Goal: Information Seeking & Learning: Understand process/instructions

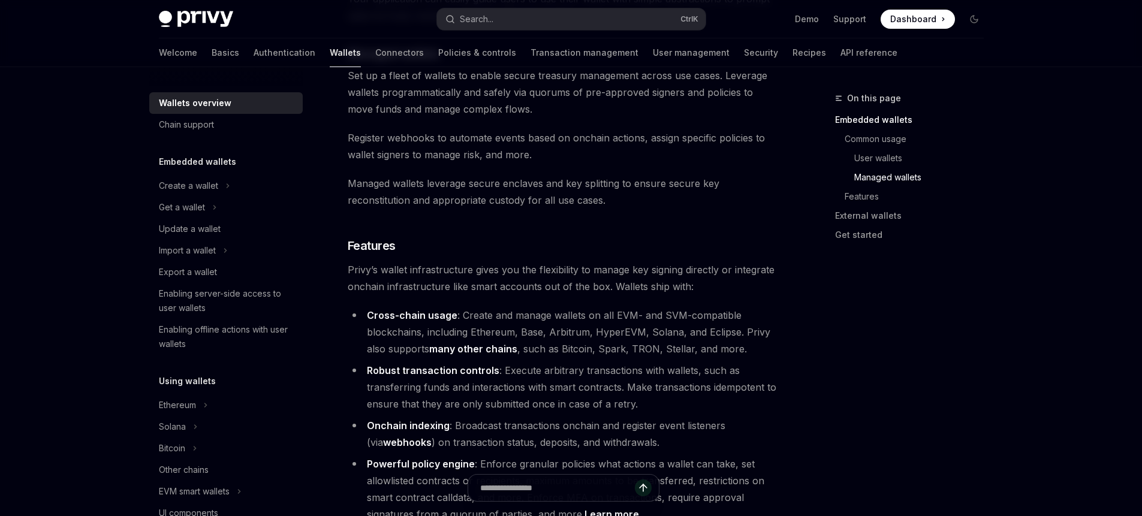
scroll to position [1294, 0]
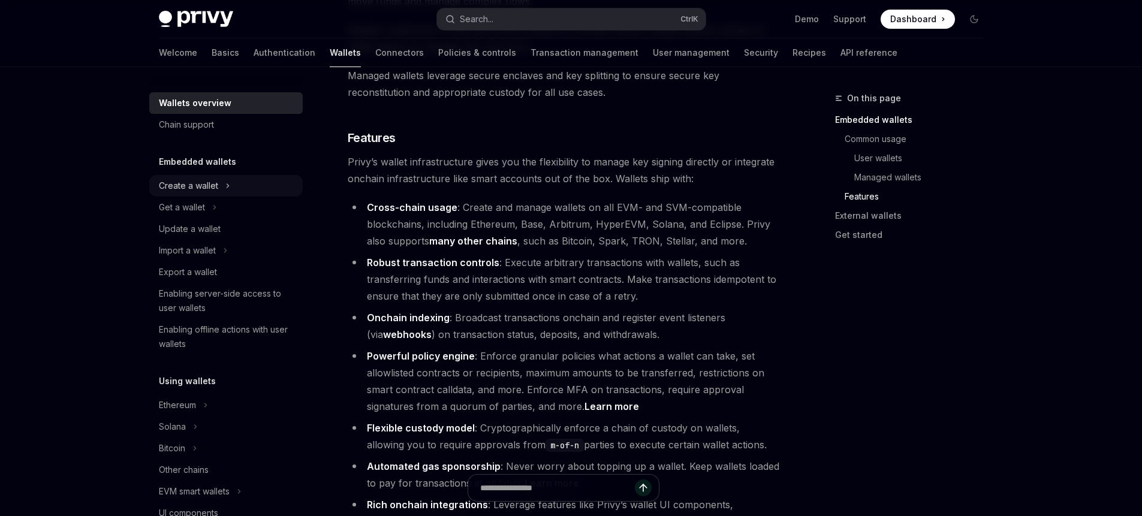
click at [229, 187] on icon "Toggle Create a wallet section" at bounding box center [227, 186] width 5 height 14
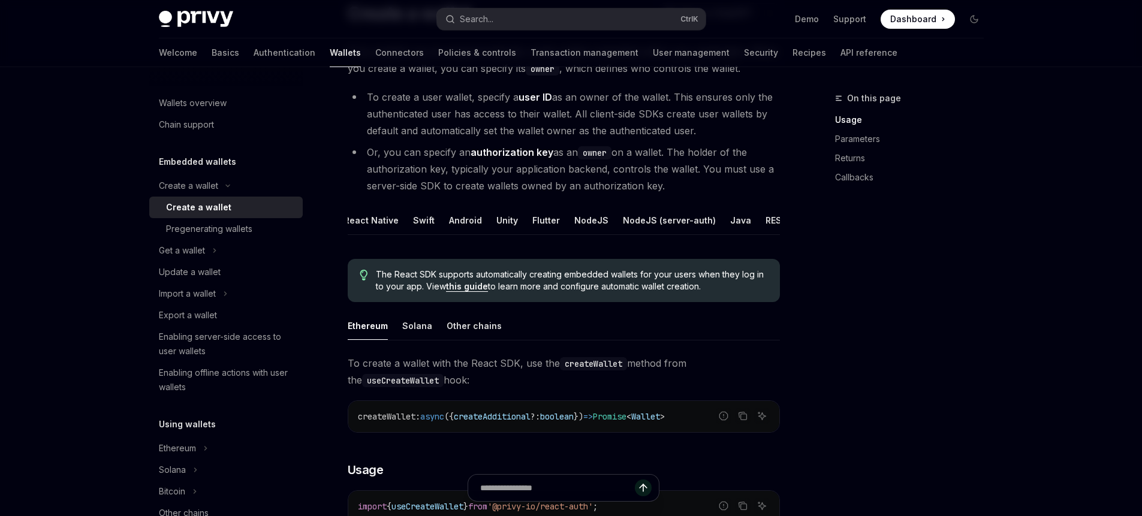
scroll to position [0, 49]
click at [767, 221] on button "REST API" at bounding box center [778, 220] width 38 height 28
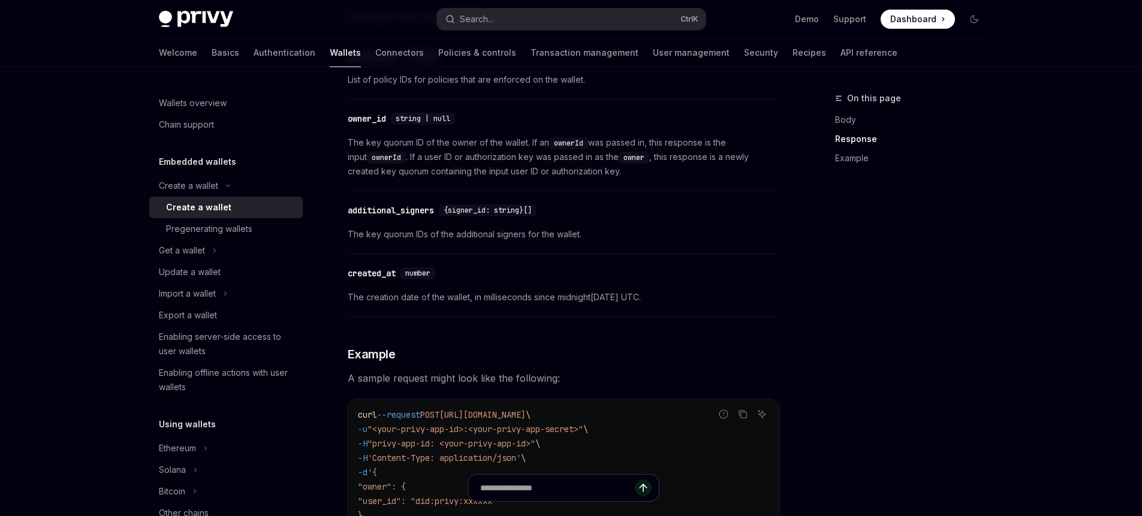
scroll to position [1294, 0]
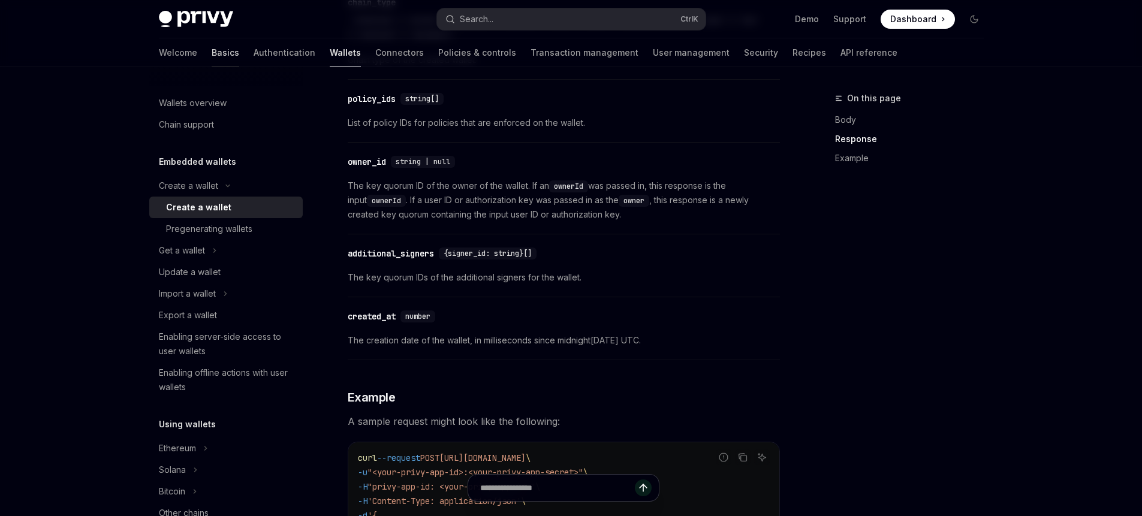
click at [212, 53] on link "Basics" at bounding box center [226, 52] width 28 height 29
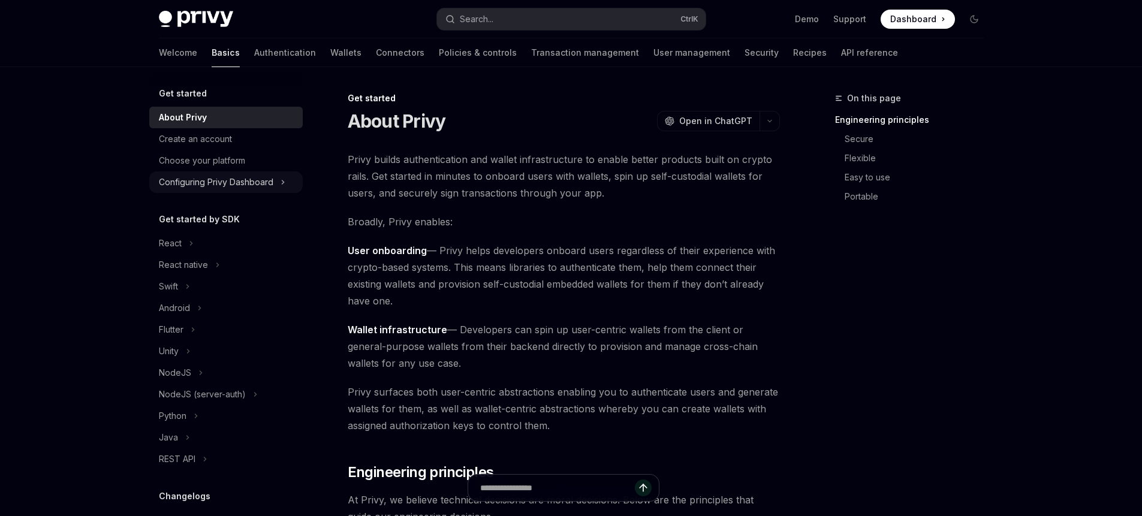
click at [277, 179] on button "Configuring Privy Dashboard" at bounding box center [225, 182] width 153 height 22
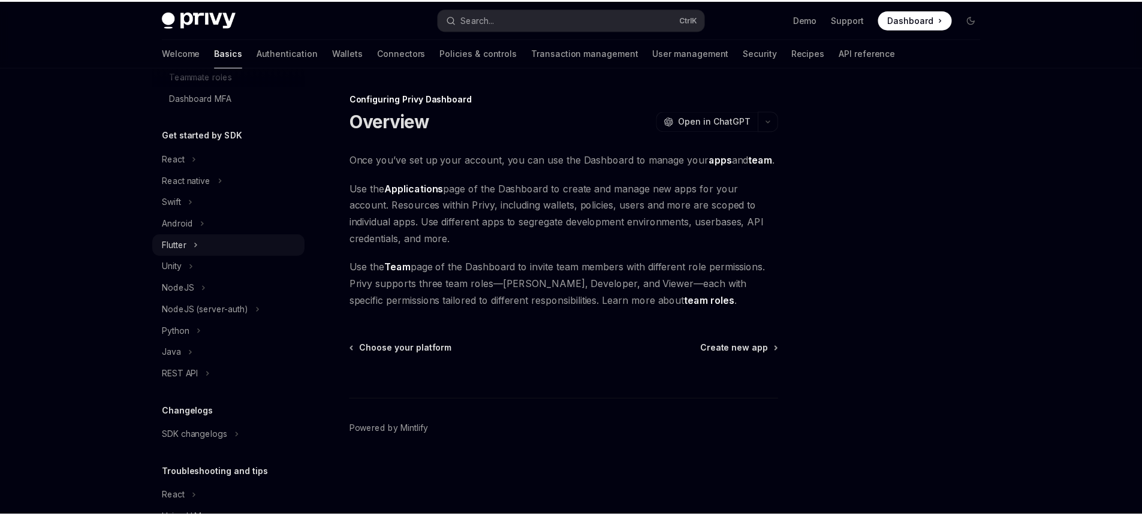
scroll to position [216, 0]
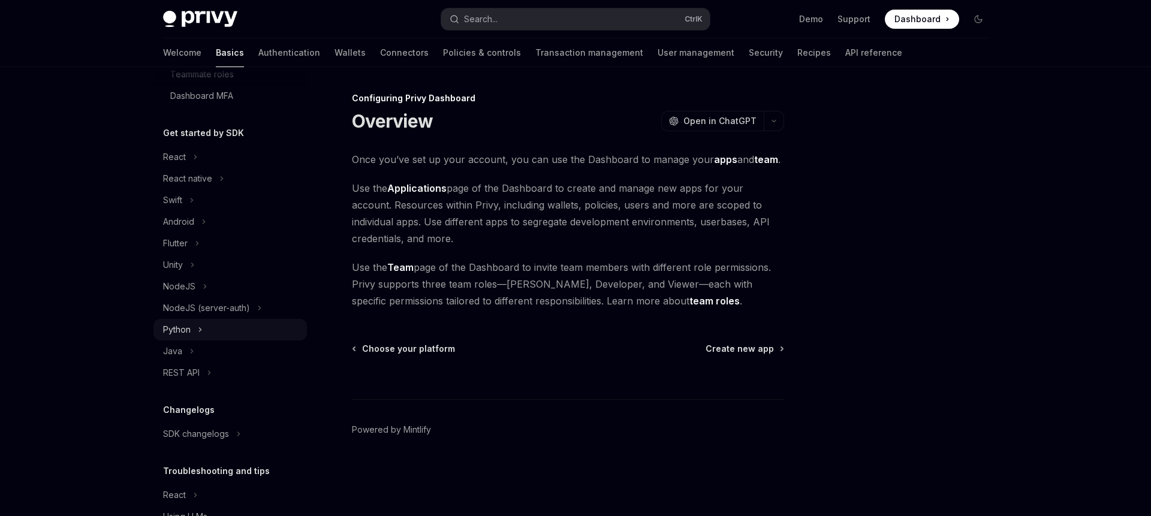
click at [197, 333] on button "Python" at bounding box center [229, 330] width 153 height 22
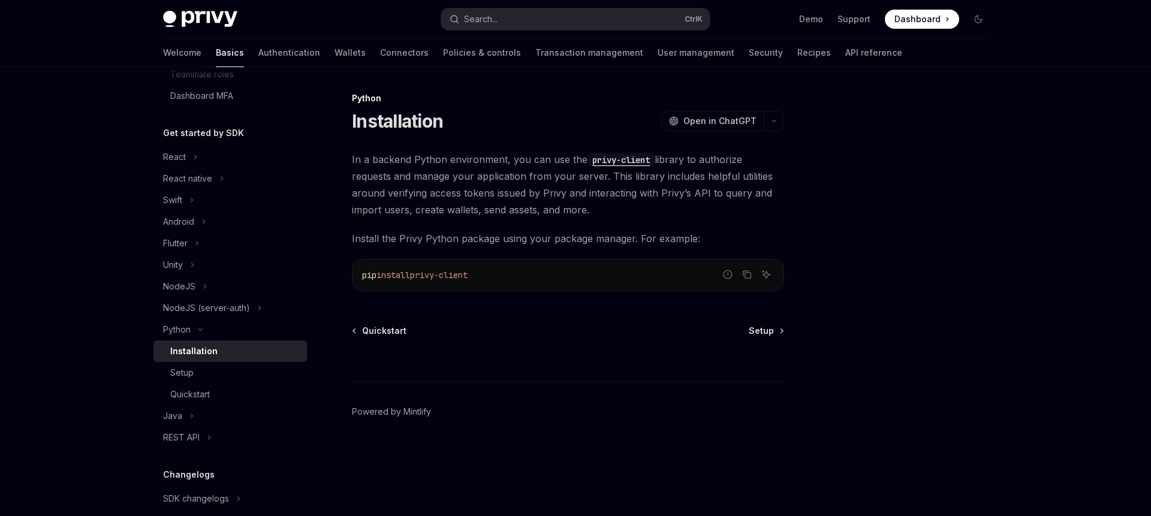
click at [213, 356] on div "Installation" at bounding box center [193, 351] width 47 height 14
click at [187, 368] on div "Setup" at bounding box center [181, 373] width 23 height 14
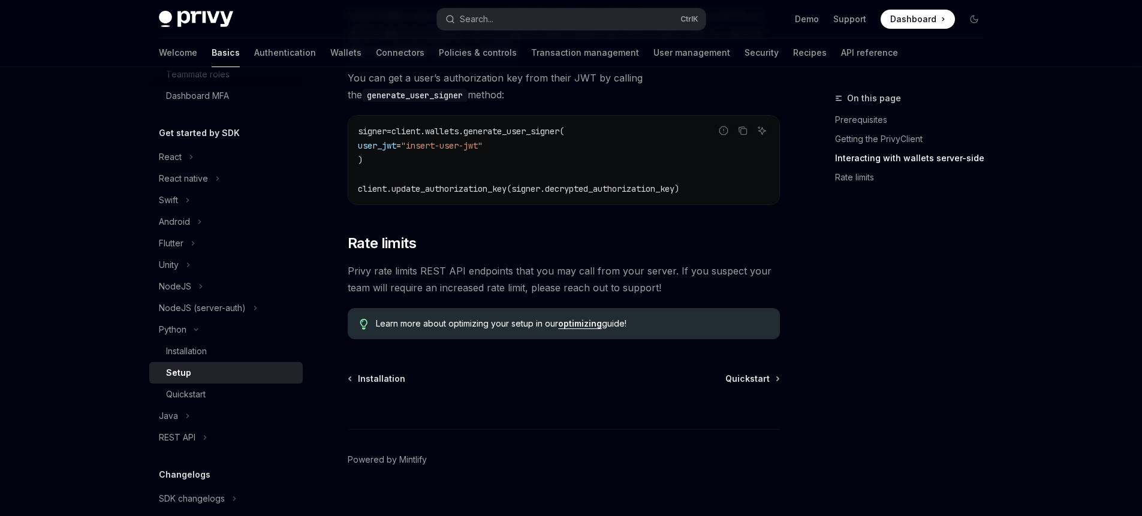
scroll to position [574, 0]
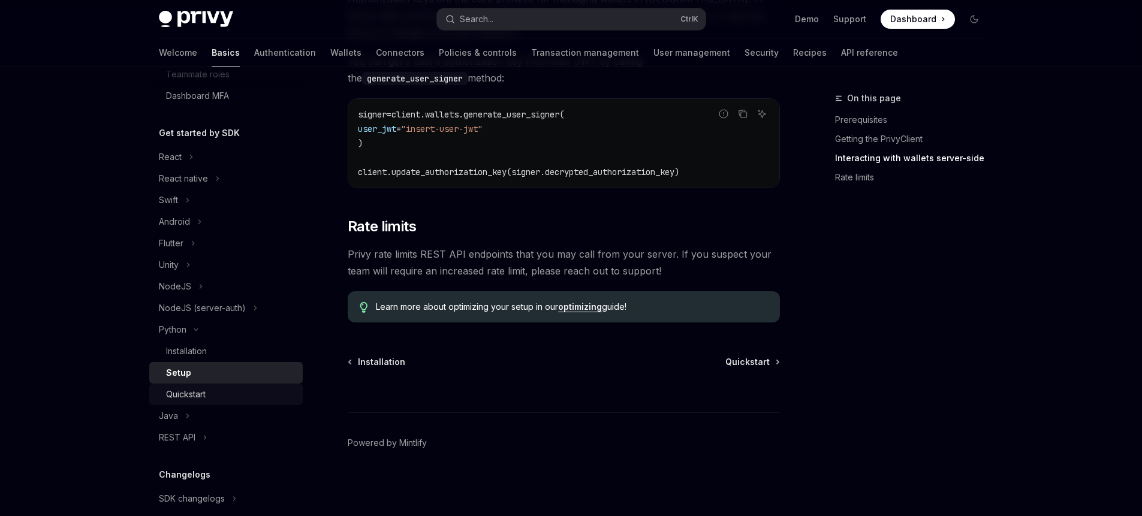
click at [244, 398] on div "Quickstart" at bounding box center [230, 394] width 129 height 14
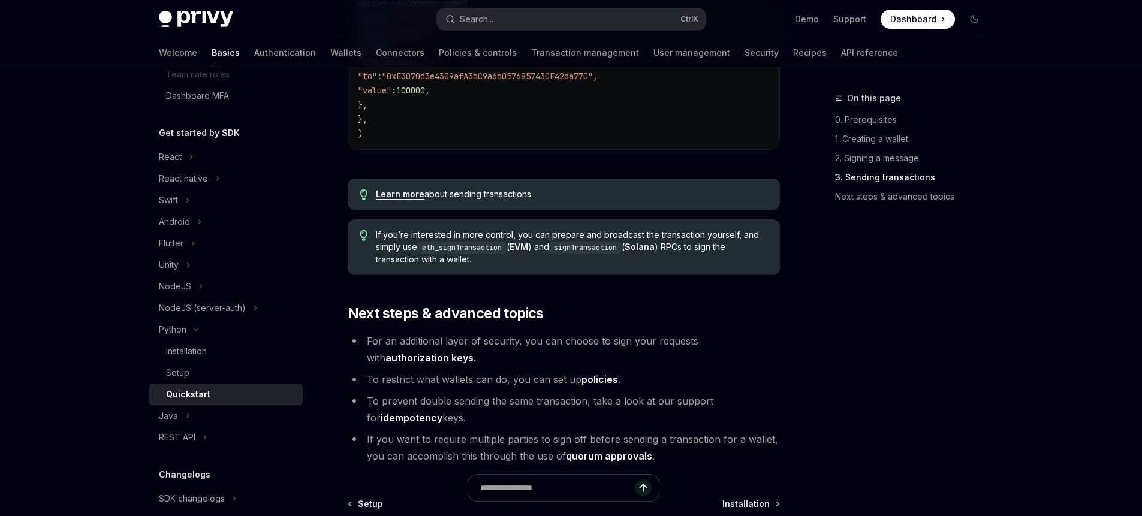
scroll to position [1186, 0]
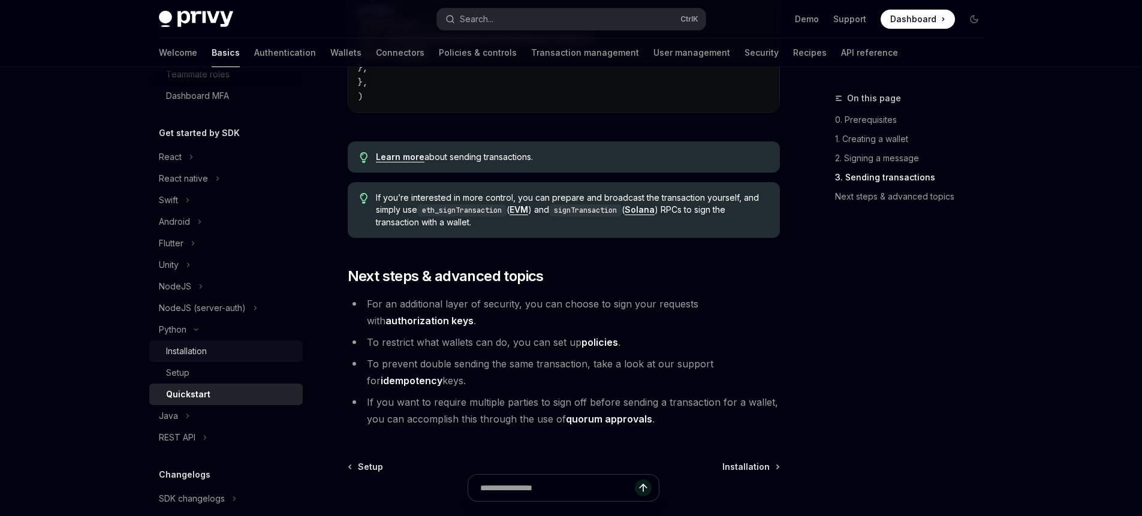
click at [197, 356] on div "Installation" at bounding box center [186, 351] width 41 height 14
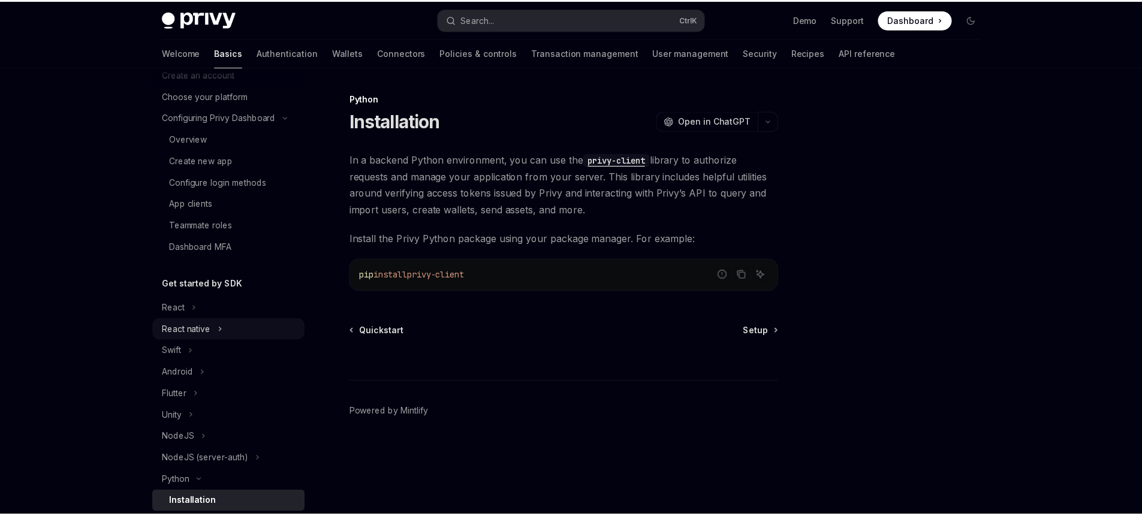
scroll to position [108, 0]
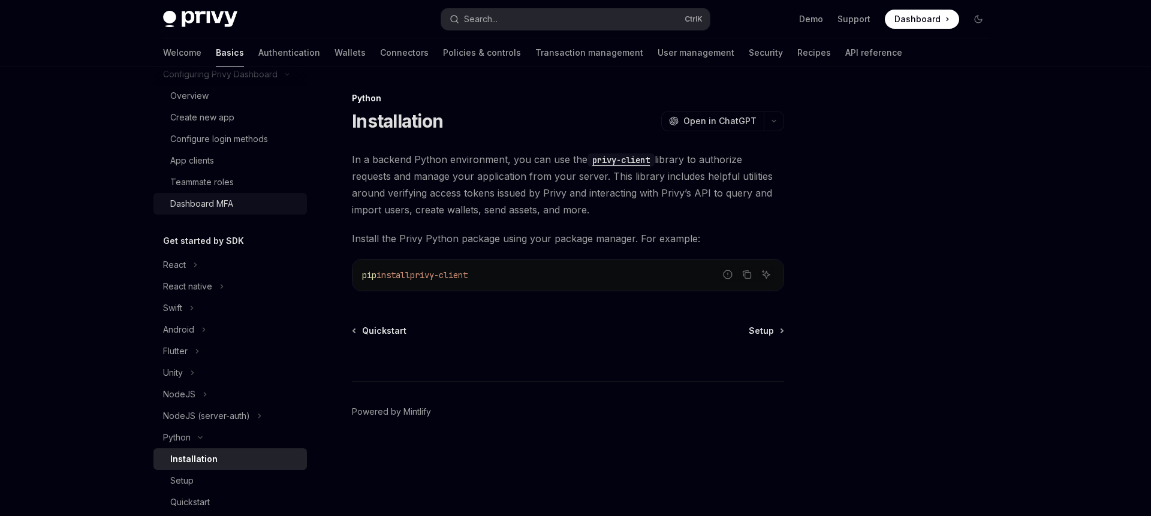
click at [227, 199] on div "Dashboard MFA" at bounding box center [201, 204] width 63 height 14
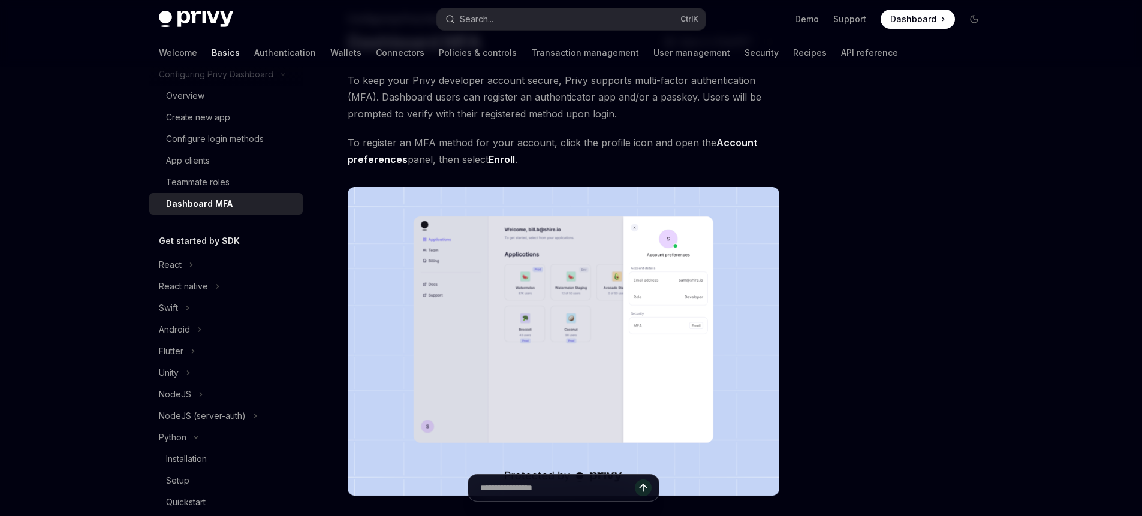
scroll to position [108, 0]
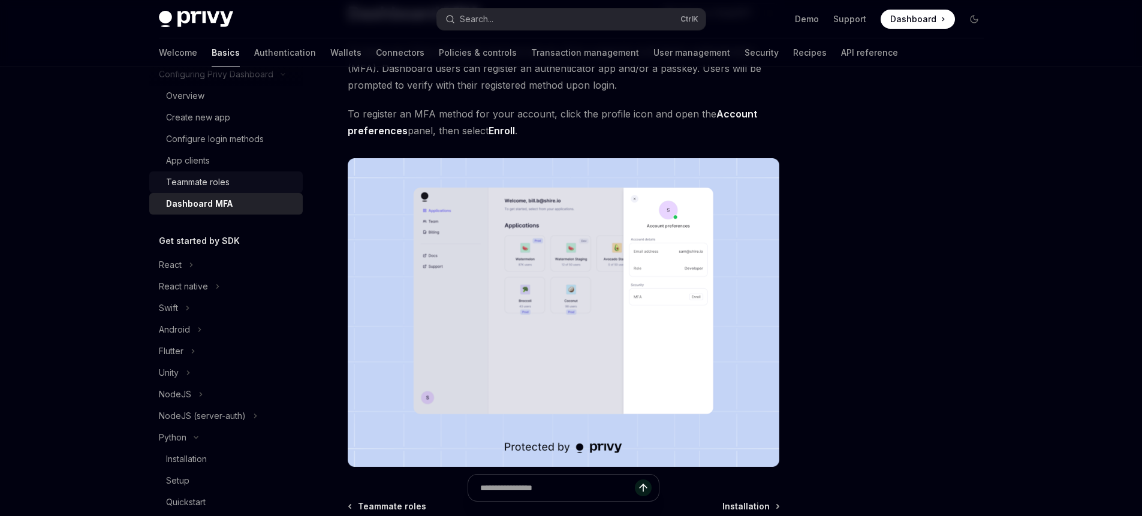
click at [189, 179] on div "Teammate roles" at bounding box center [198, 182] width 64 height 14
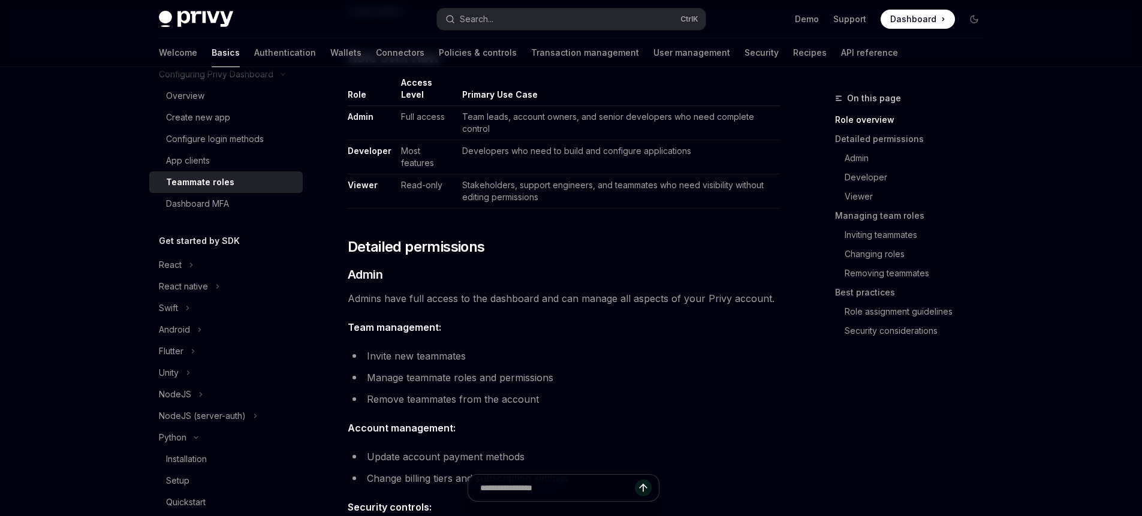
scroll to position [324, 0]
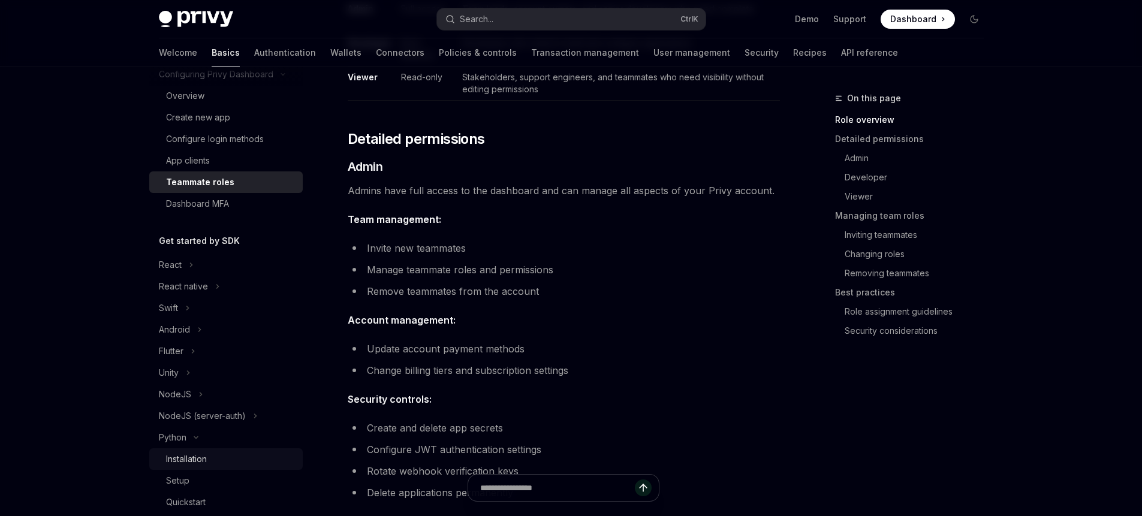
click at [203, 460] on div "Installation" at bounding box center [186, 459] width 41 height 14
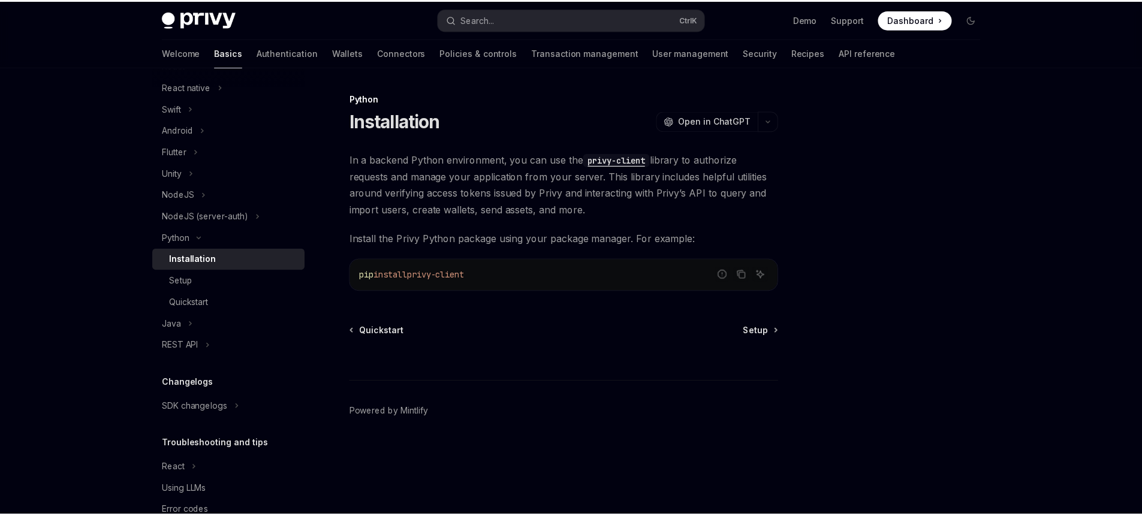
scroll to position [324, 0]
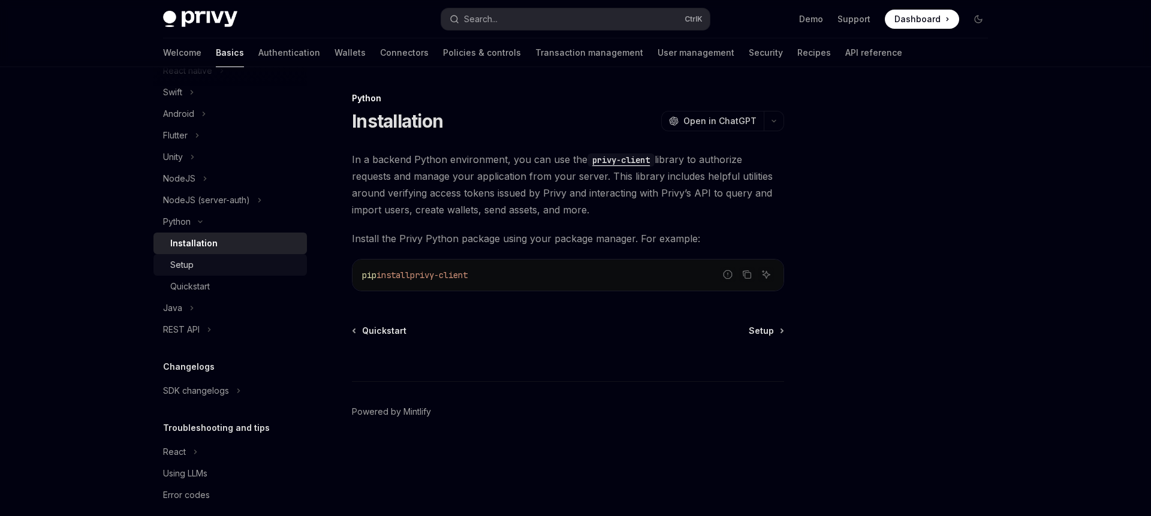
click at [185, 263] on div "Setup" at bounding box center [181, 265] width 23 height 14
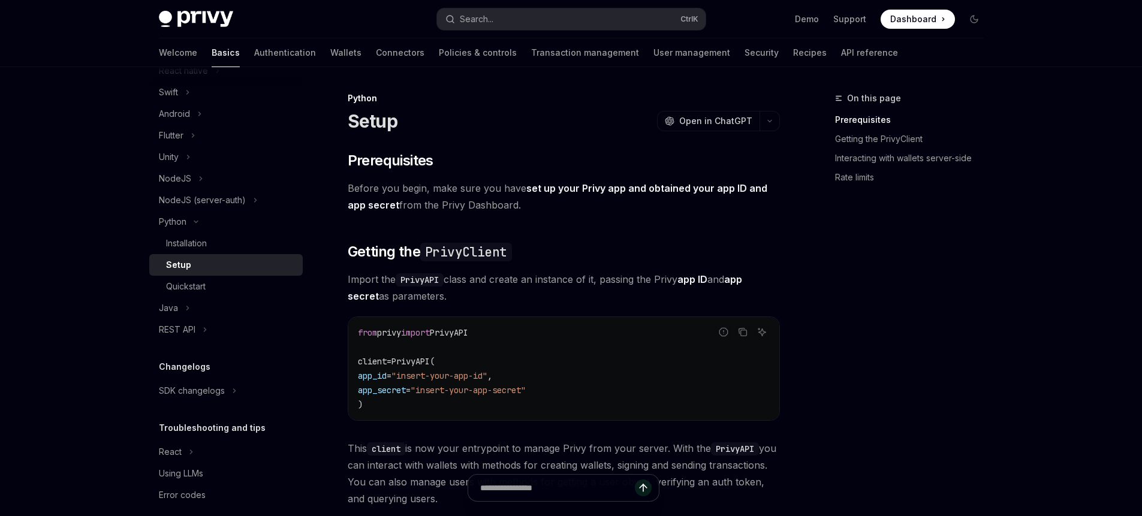
scroll to position [108, 0]
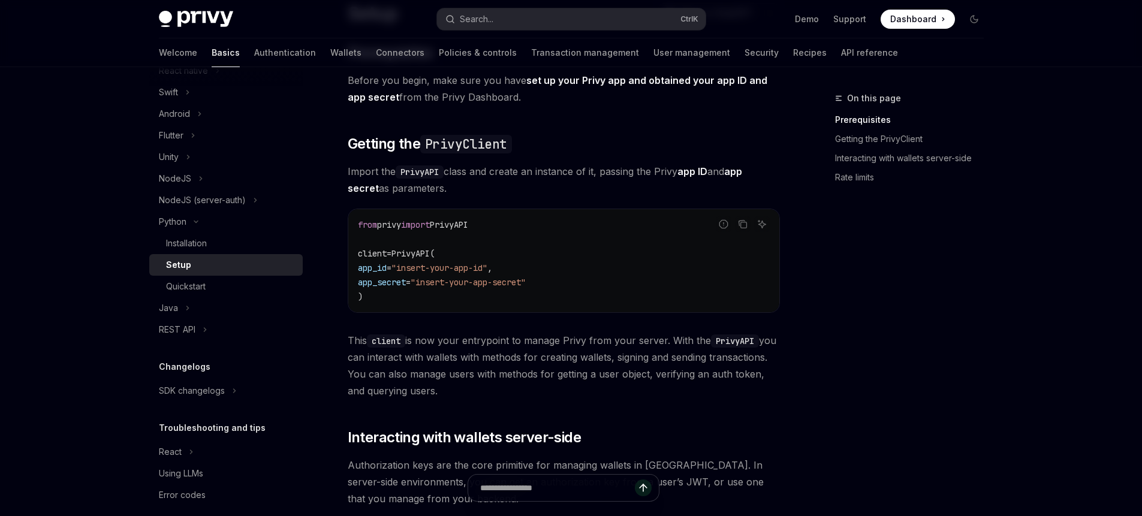
click at [515, 317] on div "​ Prerequisites Before you begin, make sure you have set up your Privy app and …" at bounding box center [564, 415] width 432 height 745
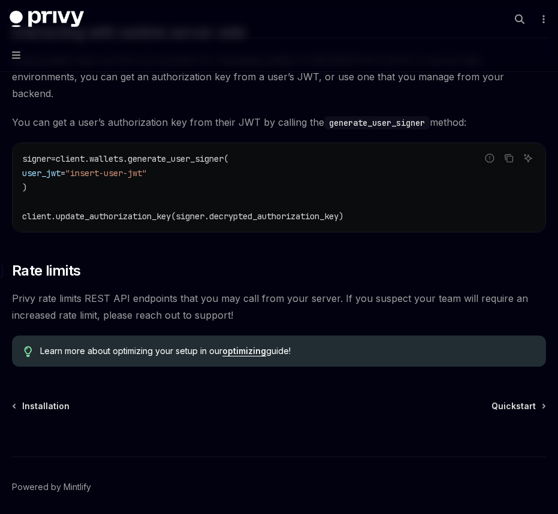
scroll to position [514, 0]
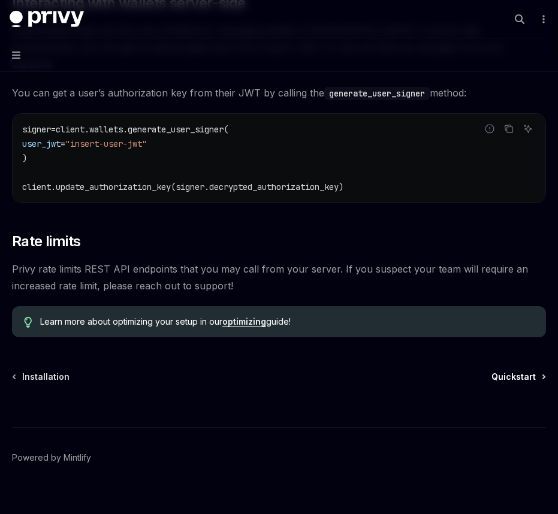
click at [520, 371] on span "Quickstart" at bounding box center [513, 377] width 44 height 12
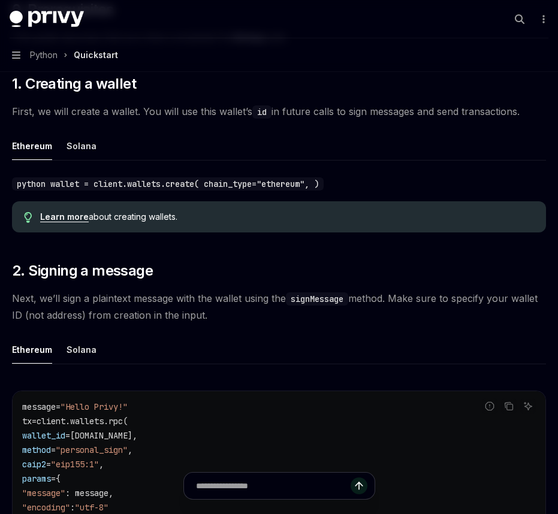
scroll to position [216, 0]
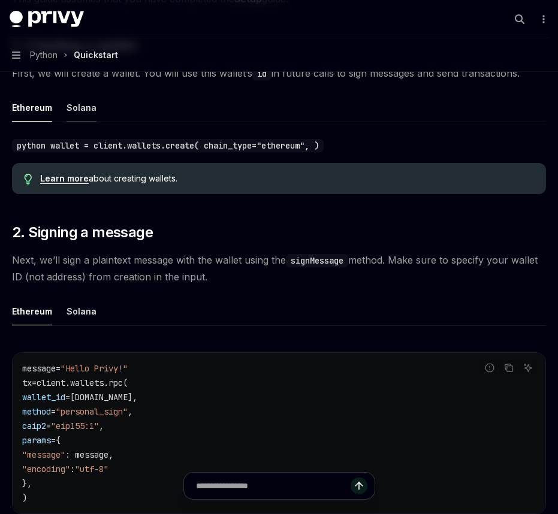
click at [67, 105] on button "Solana" at bounding box center [82, 107] width 30 height 28
click at [31, 102] on button "Ethereum" at bounding box center [32, 107] width 40 height 28
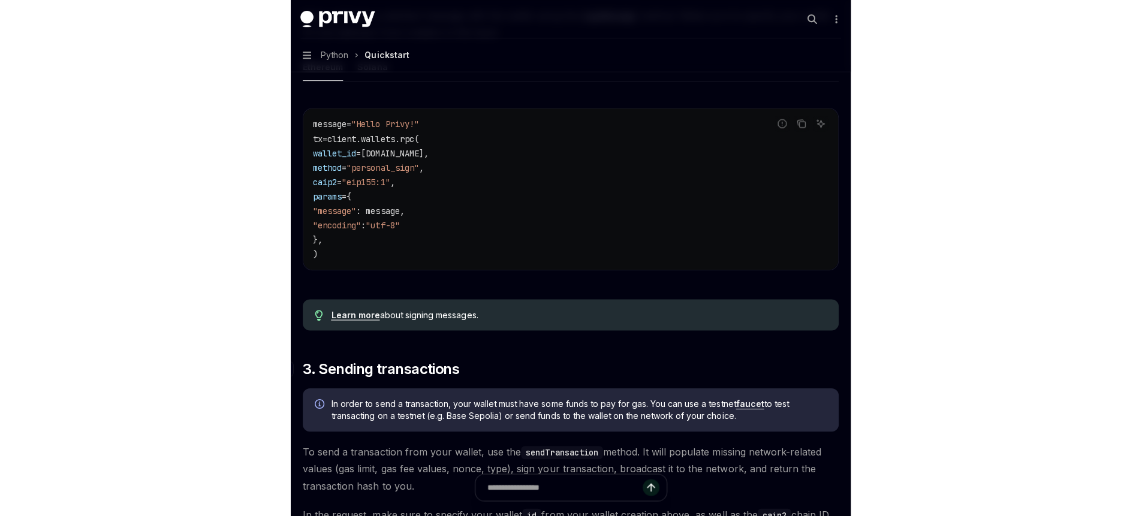
scroll to position [431, 0]
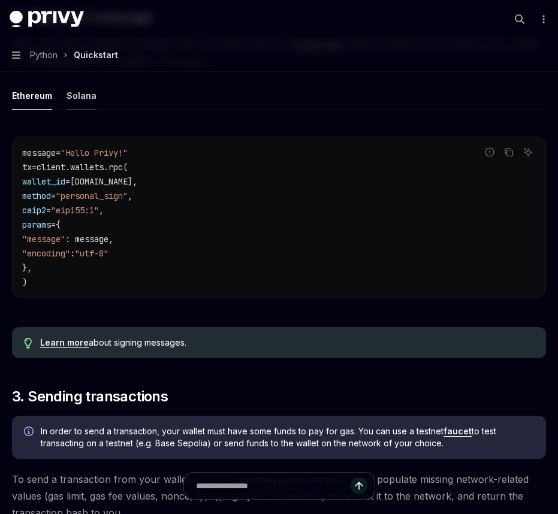
click at [78, 92] on button "Solana" at bounding box center [82, 95] width 30 height 28
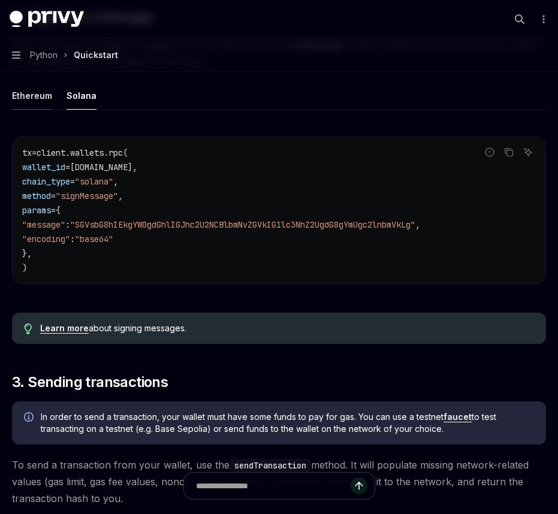
click at [35, 96] on button "Ethereum" at bounding box center [32, 95] width 40 height 28
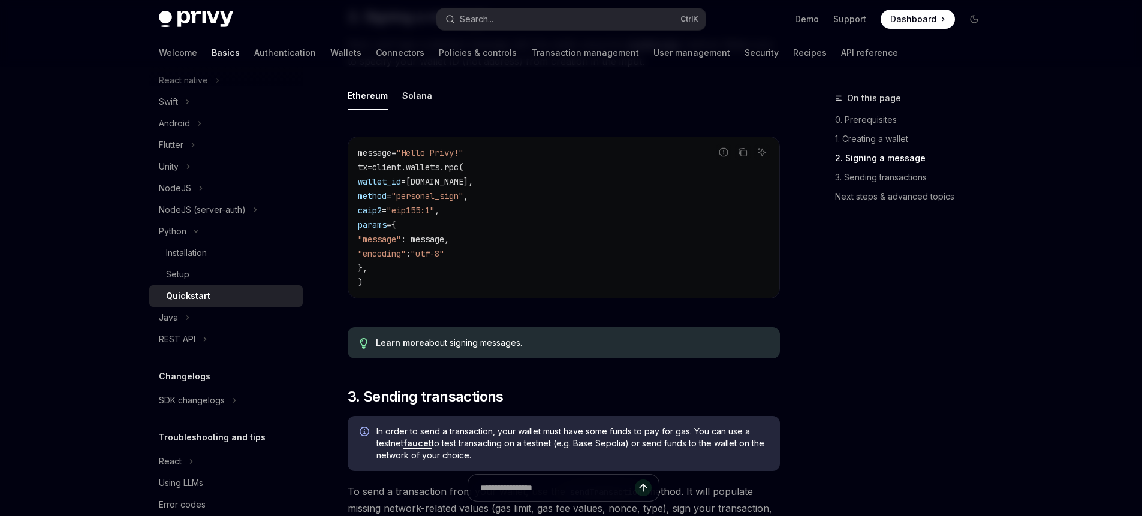
scroll to position [431, 0]
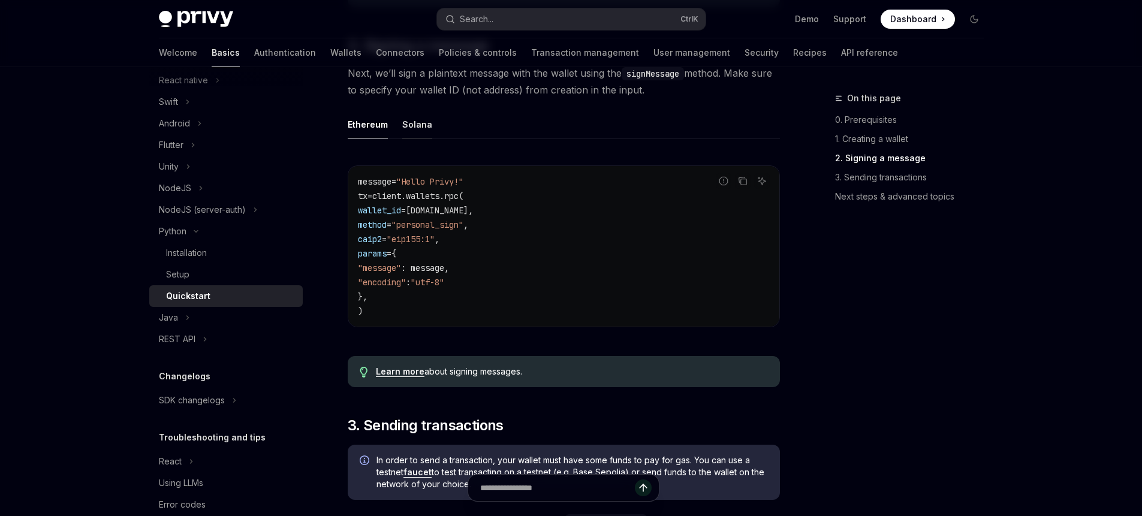
click at [403, 127] on button "Solana" at bounding box center [417, 124] width 30 height 28
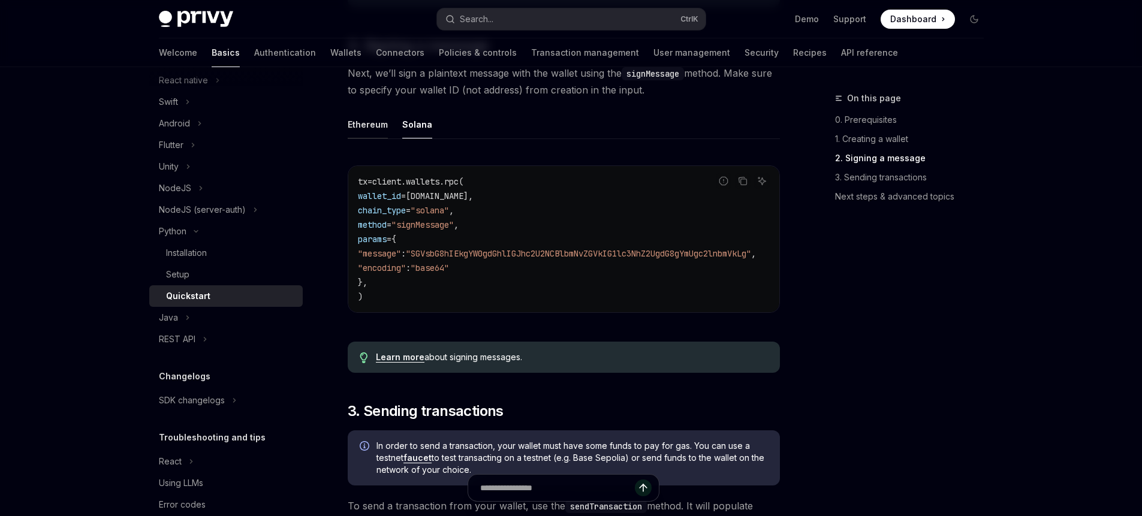
click at [366, 123] on button "Ethereum" at bounding box center [368, 124] width 40 height 28
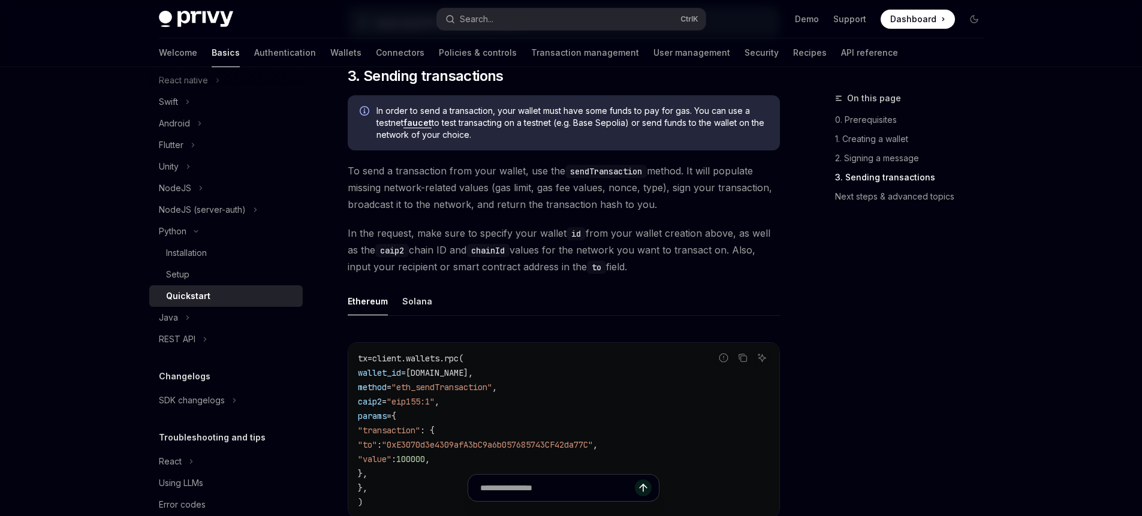
scroll to position [752, 0]
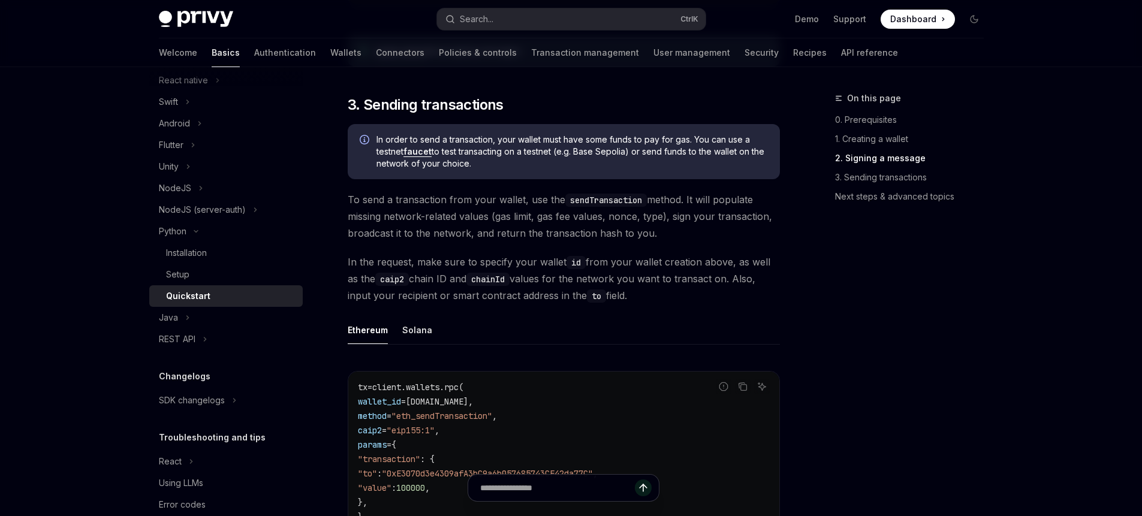
click at [824, 469] on div "On this page 0. Prerequisites 1. Creating a wallet 2. Signing a message 3. Send…" at bounding box center [902, 303] width 182 height 425
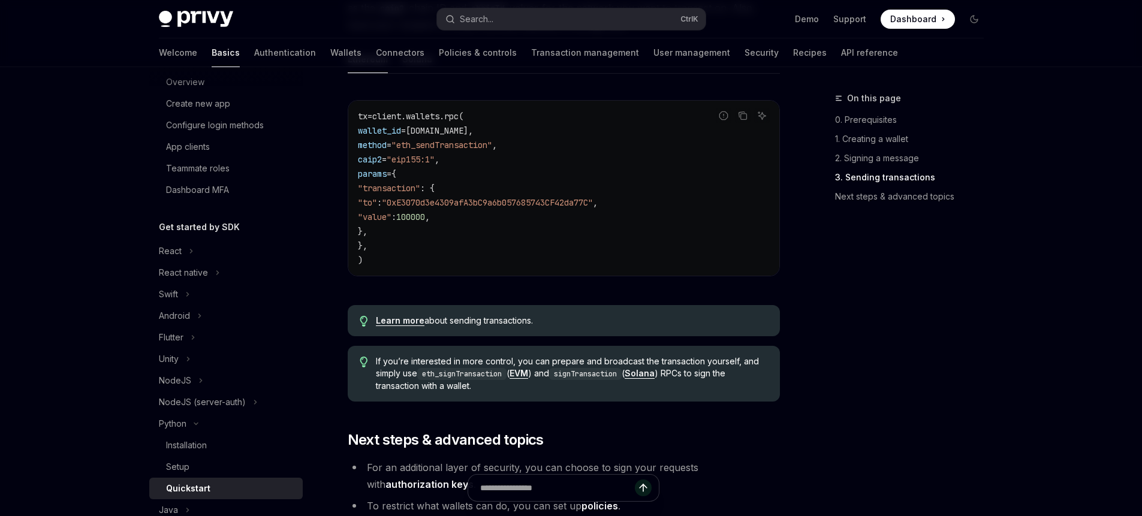
scroll to position [860, 0]
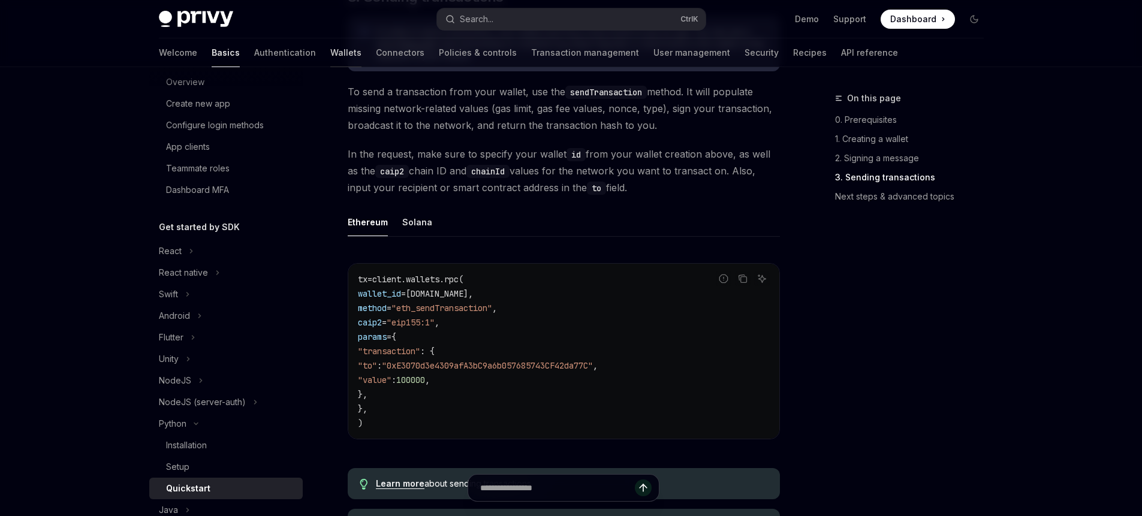
click at [330, 63] on link "Wallets" at bounding box center [345, 52] width 31 height 29
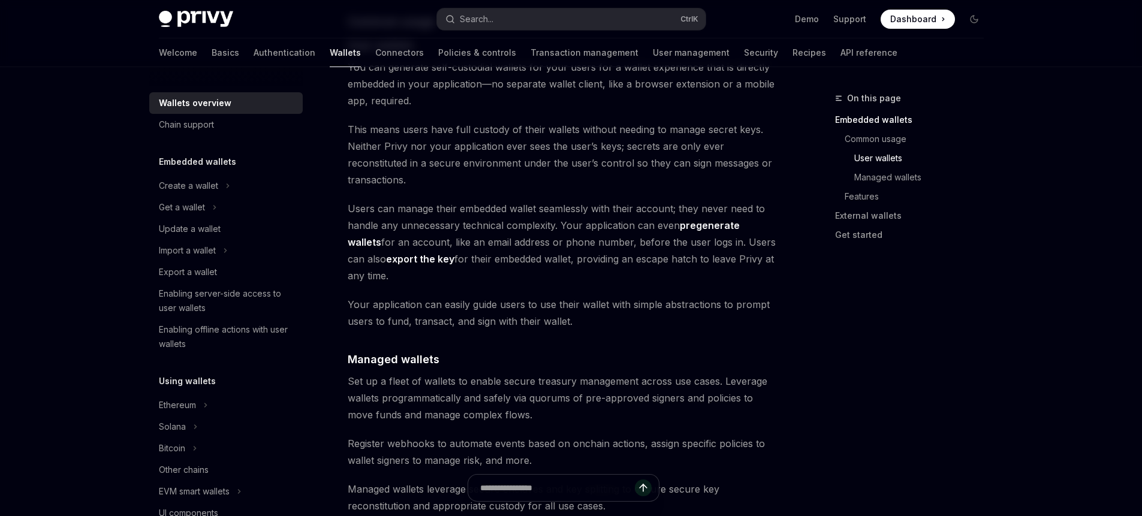
scroll to position [1079, 0]
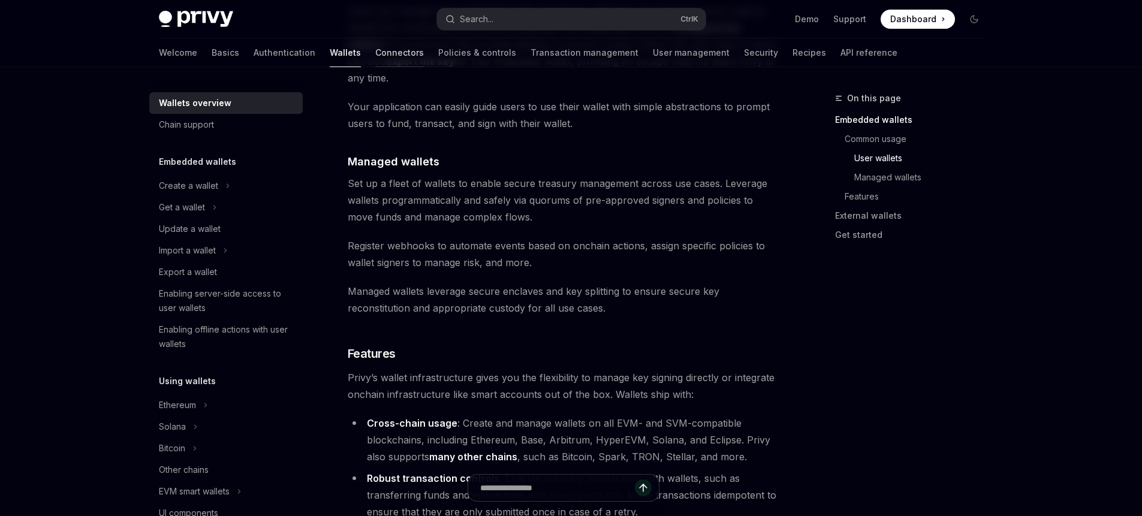
click at [375, 57] on link "Connectors" at bounding box center [399, 52] width 49 height 29
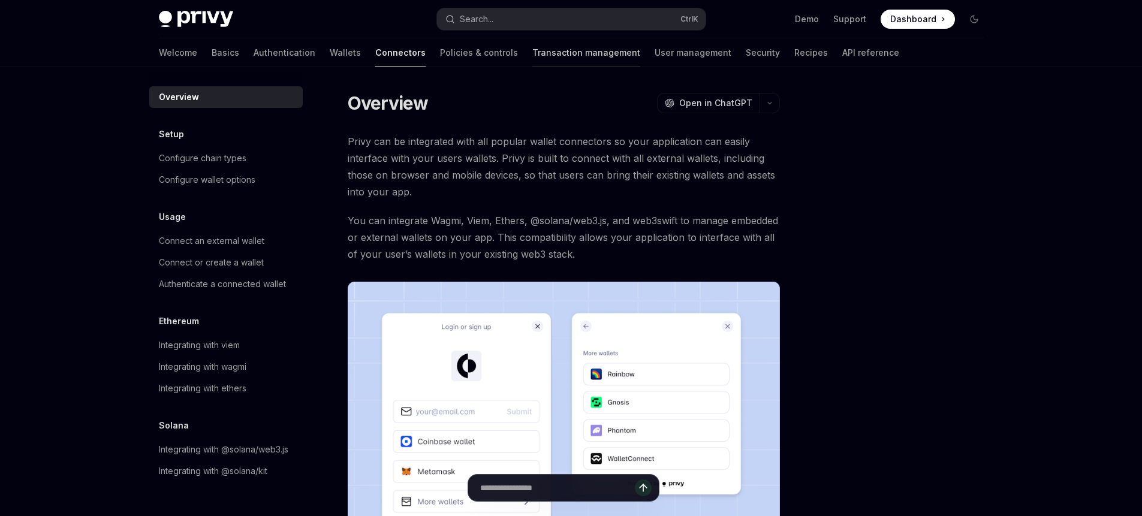
click at [532, 52] on link "Transaction management" at bounding box center [586, 52] width 108 height 29
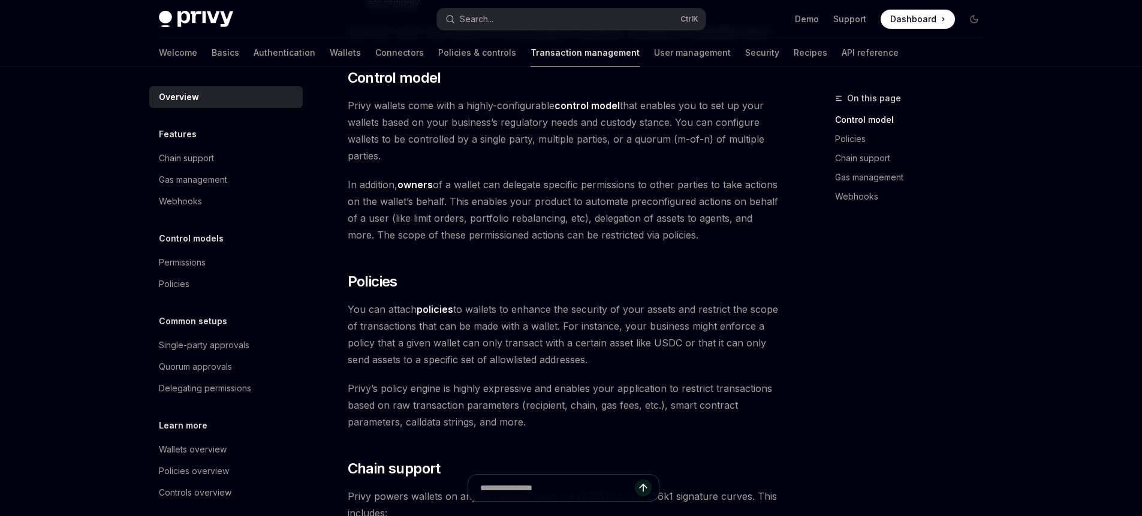
scroll to position [254, 0]
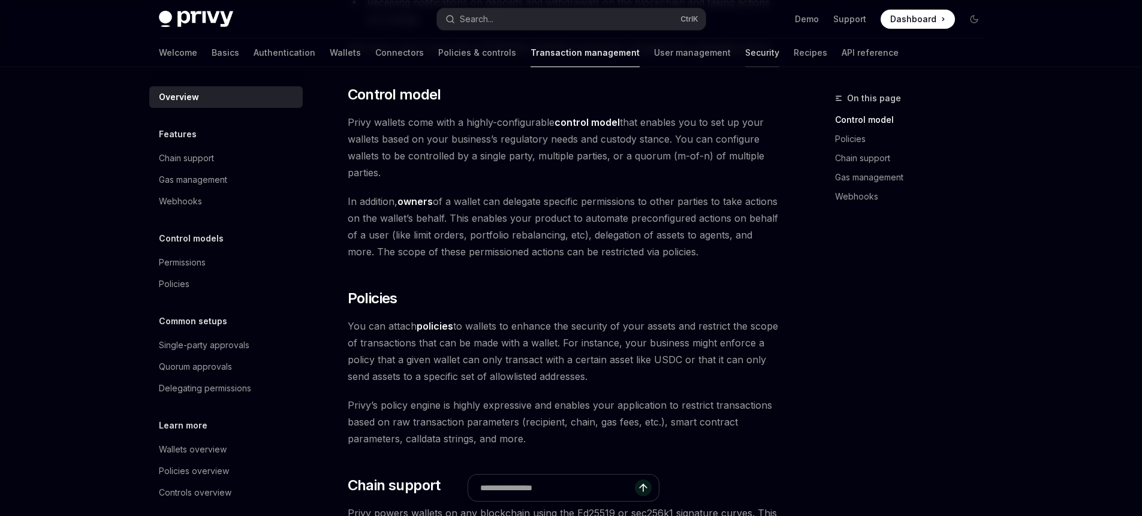
click at [745, 53] on link "Security" at bounding box center [762, 52] width 34 height 29
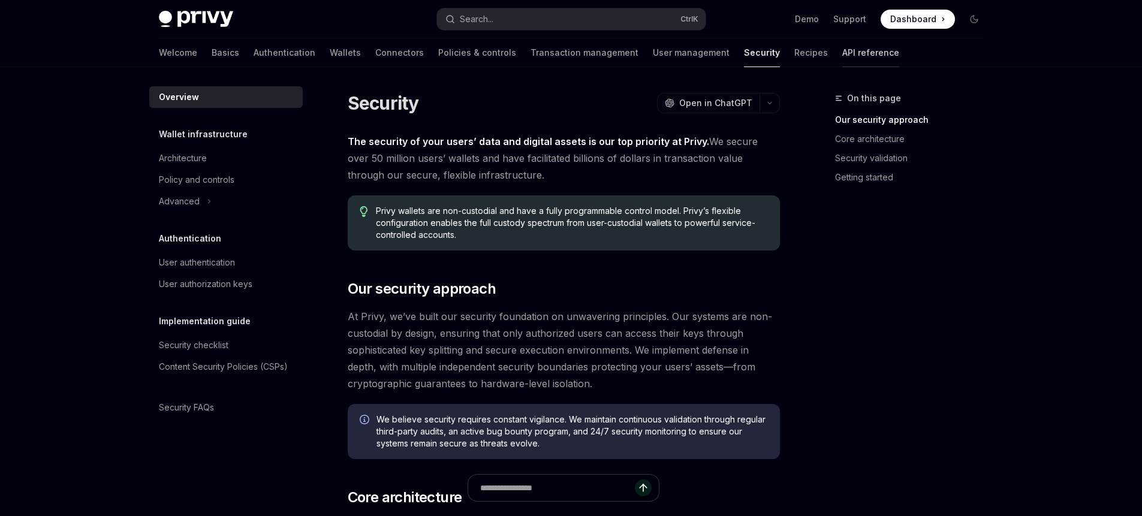
click at [842, 60] on link "API reference" at bounding box center [870, 52] width 57 height 29
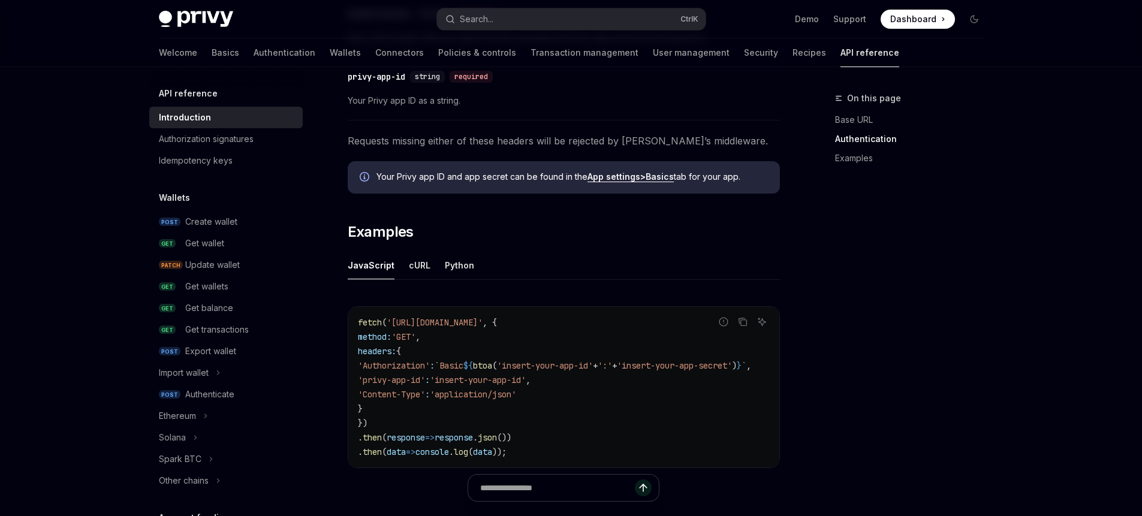
scroll to position [647, 0]
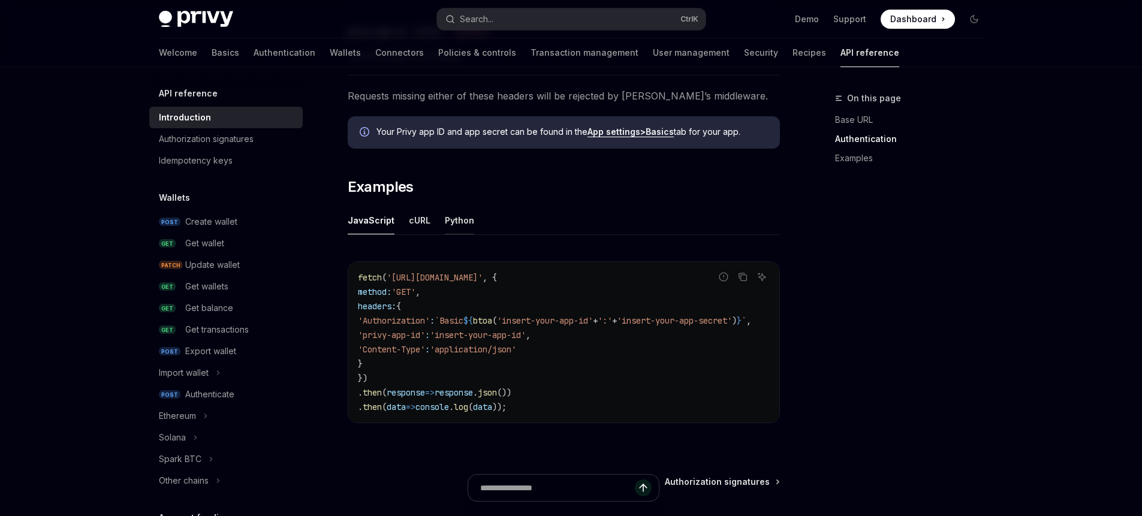
click at [456, 219] on button "Python" at bounding box center [459, 220] width 29 height 28
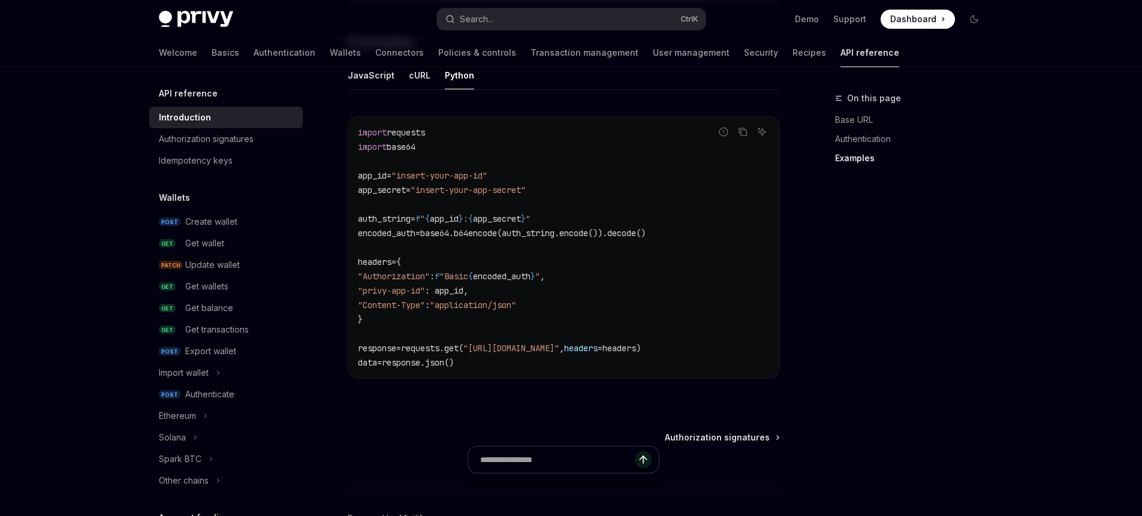
scroll to position [868, 0]
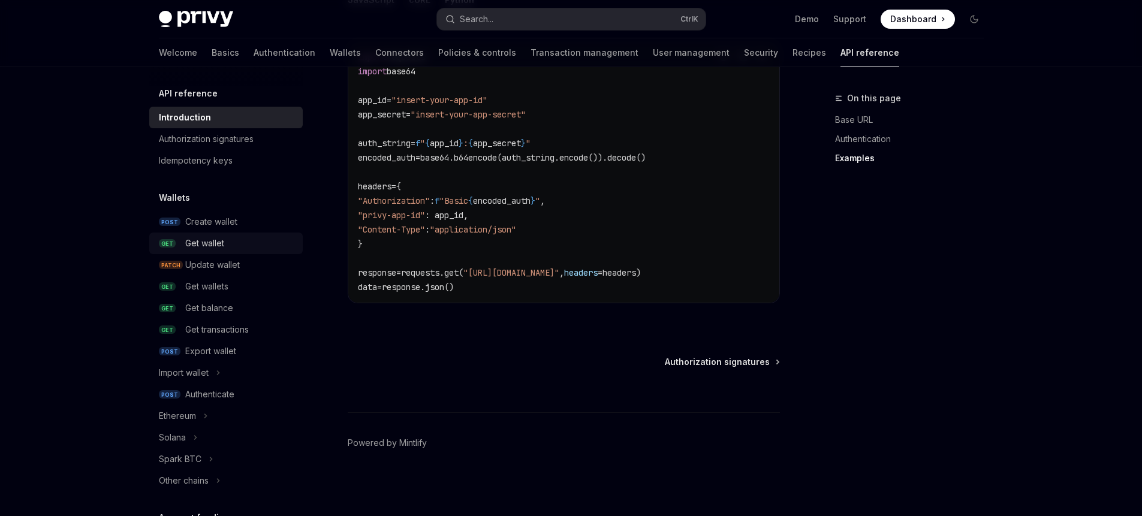
click at [233, 244] on div "Get wallet" at bounding box center [240, 243] width 110 height 14
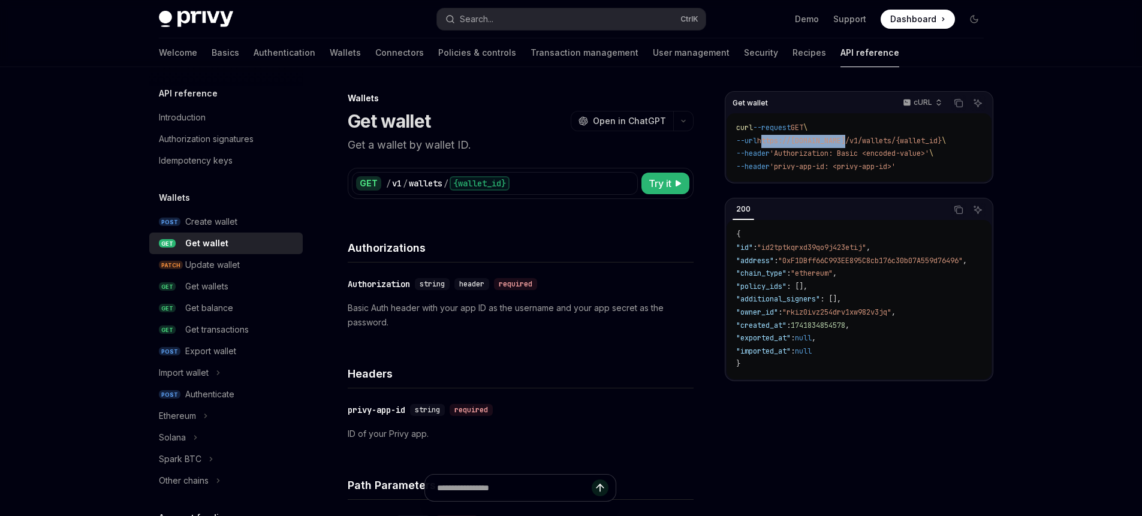
drag, startPoint x: 858, startPoint y: 142, endPoint x: 771, endPoint y: 140, distance: 86.9
click at [771, 140] on span "https://[DOMAIN_NAME]/v1/wallets/{wallet_id}" at bounding box center [849, 141] width 185 height 10
copy span "[URL][DOMAIN_NAME]"
click at [551, 176] on div "/ v1 / wallets / {wallet_id}" at bounding box center [509, 183] width 247 height 14
click at [478, 182] on div "{wallet_id}" at bounding box center [479, 183] width 60 height 14
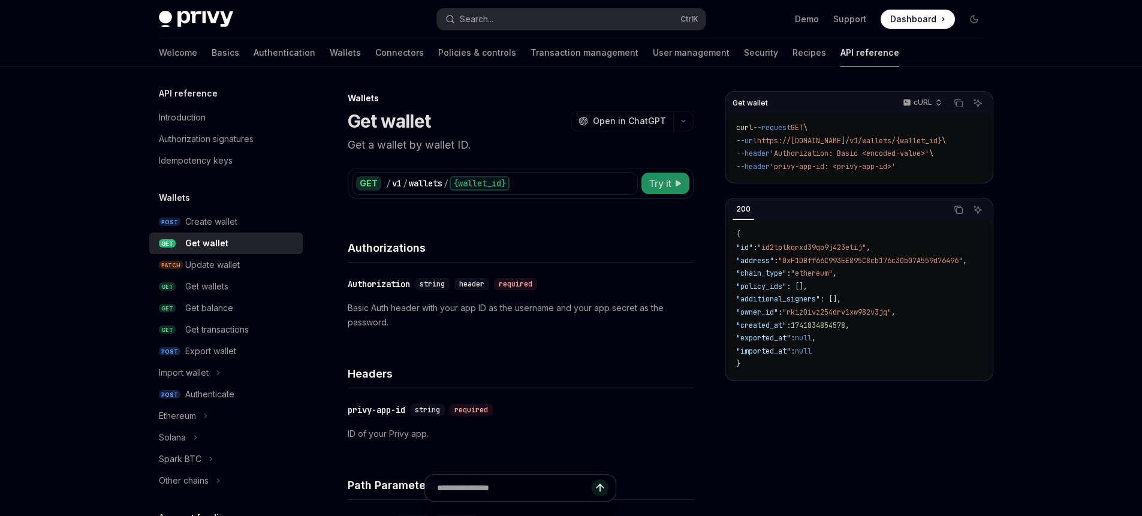
click at [662, 184] on span "Try it" at bounding box center [659, 183] width 23 height 14
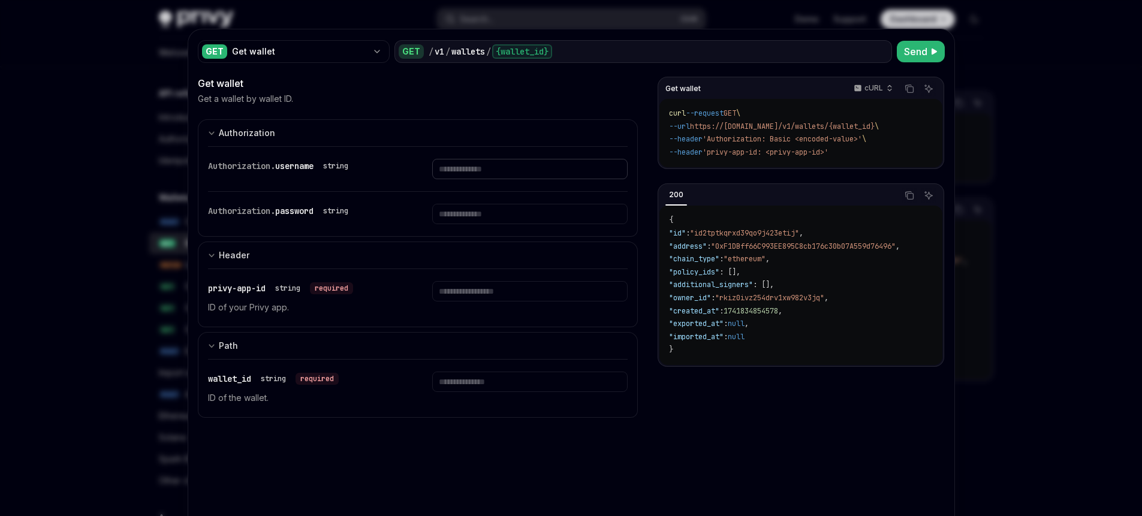
click at [468, 167] on input "Enter username" at bounding box center [529, 169] width 195 height 20
click at [466, 216] on input "Enter password" at bounding box center [529, 214] width 195 height 20
click at [491, 295] on input "Enter privy-app-id" at bounding box center [529, 291] width 195 height 20
click at [515, 383] on input "Enter wallet_id" at bounding box center [529, 382] width 195 height 20
click at [777, 16] on div at bounding box center [571, 258] width 1142 height 516
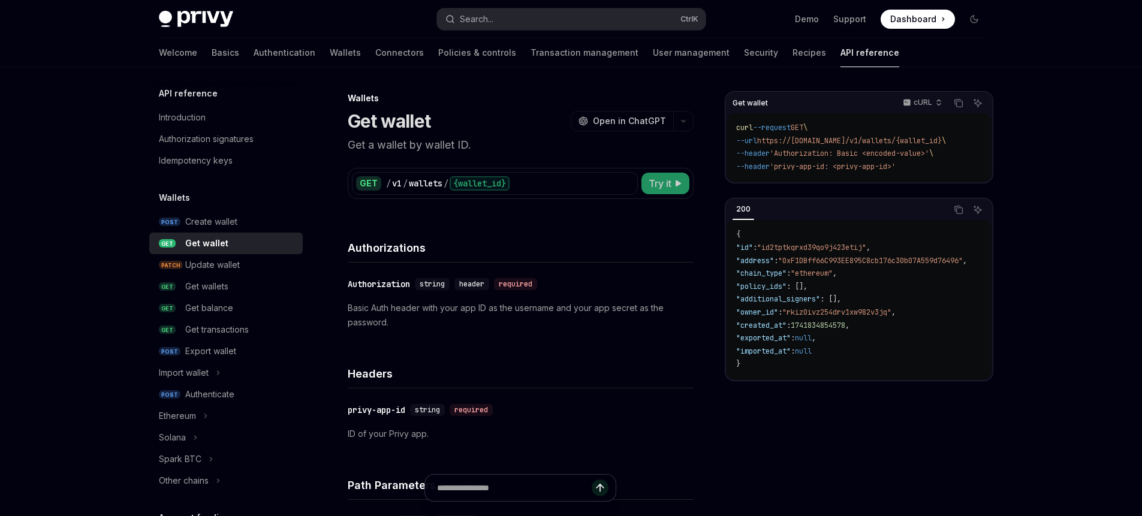
click at [653, 186] on span "Try it" at bounding box center [659, 183] width 23 height 14
type textarea "*"
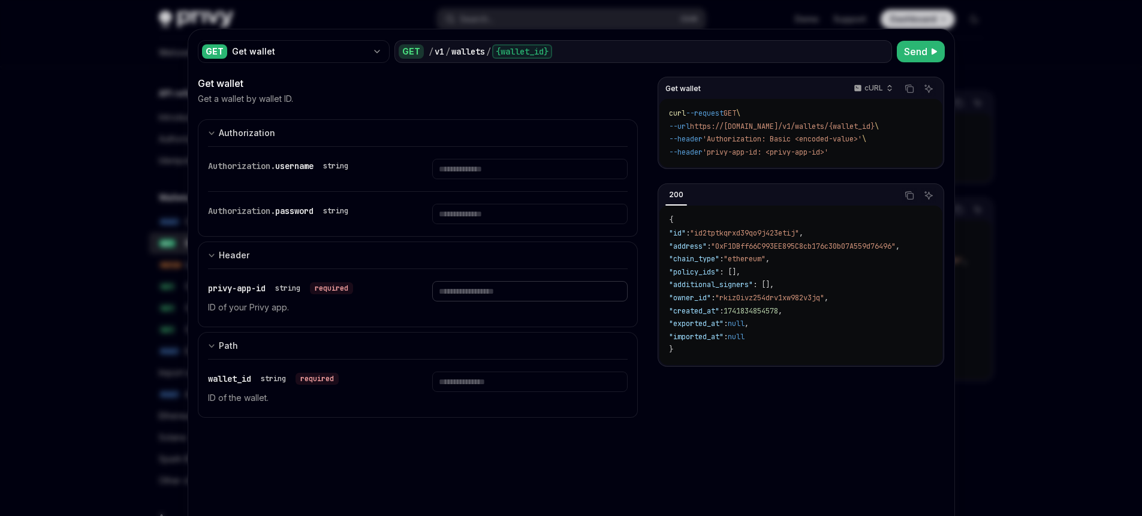
click at [493, 294] on input "Enter privy-app-id" at bounding box center [529, 291] width 195 height 20
paste input "**********"
type input "**********"
click at [493, 379] on input "Enter wallet_id" at bounding box center [529, 382] width 195 height 20
paste input "**********"
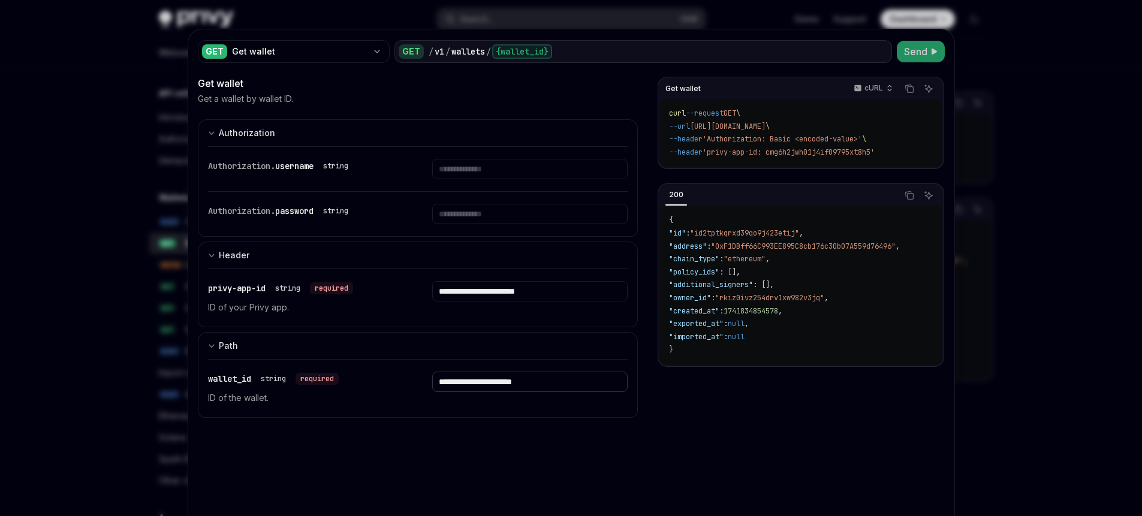
type input "**********"
click at [921, 49] on span "Send" at bounding box center [915, 51] width 23 height 14
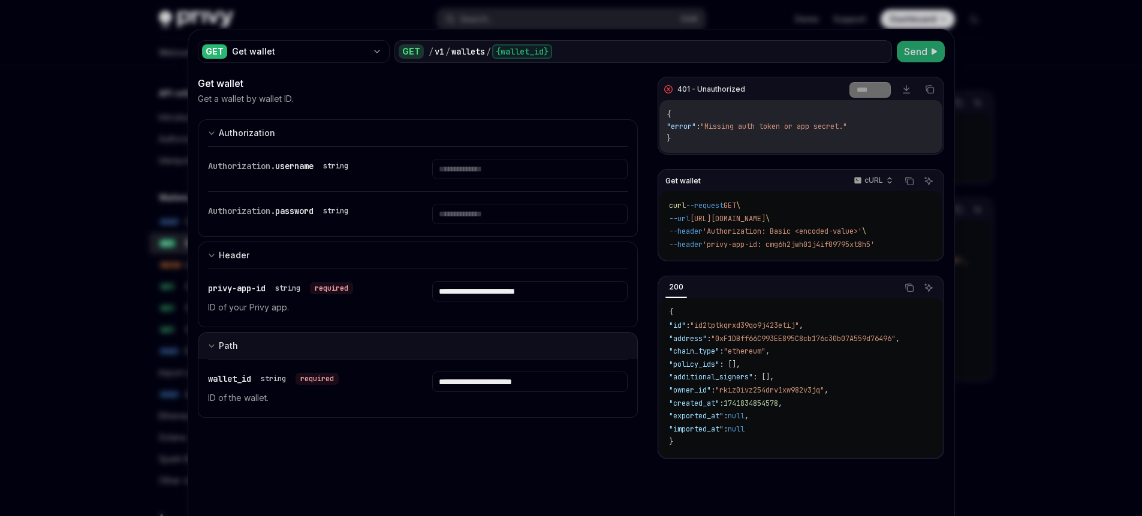
click at [202, 342] on button "Path" at bounding box center [418, 345] width 440 height 27
click at [202, 342] on button "Path" at bounding box center [418, 346] width 440 height 28
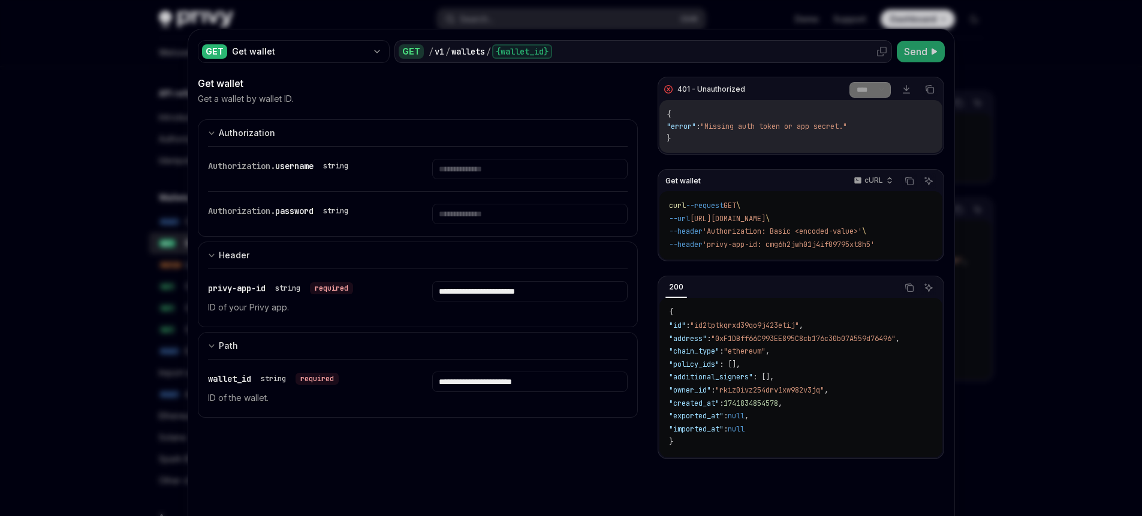
click at [527, 54] on div "{wallet_id}" at bounding box center [522, 51] width 60 height 14
click at [572, 51] on div "/ v1 / wallets / {wallet_id}" at bounding box center [657, 51] width 459 height 14
drag, startPoint x: 582, startPoint y: 46, endPoint x: 540, endPoint y: 46, distance: 41.9
click at [540, 46] on div "/ v1 / wallets / {wallet_id}" at bounding box center [657, 51] width 459 height 14
click at [555, 52] on div "/ v1 / wallets / {wallet_id}" at bounding box center [657, 51] width 459 height 14
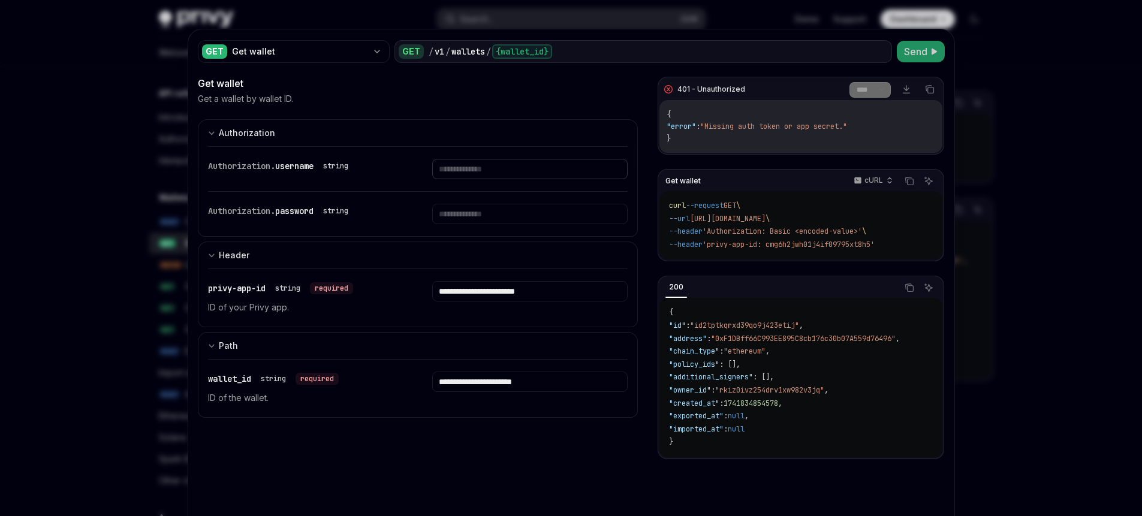
click at [459, 174] on input "Enter username" at bounding box center [529, 169] width 195 height 20
click at [480, 167] on input "Enter username" at bounding box center [529, 169] width 195 height 20
type input "**********"
click at [528, 217] on input "Enter password" at bounding box center [513, 214] width 185 height 20
click at [898, 52] on button "Send" at bounding box center [920, 52] width 48 height 22
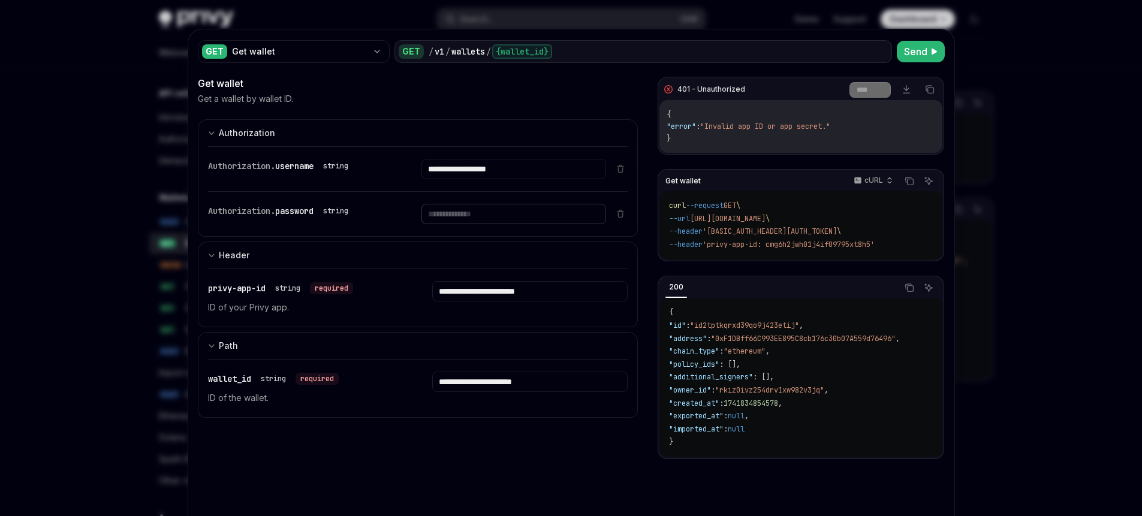
click at [501, 218] on input "Enter password" at bounding box center [513, 214] width 185 height 20
drag, startPoint x: 522, startPoint y: 167, endPoint x: 409, endPoint y: 157, distance: 113.7
click at [409, 157] on div "**********" at bounding box center [407, 169] width 398 height 44
type input "**********"
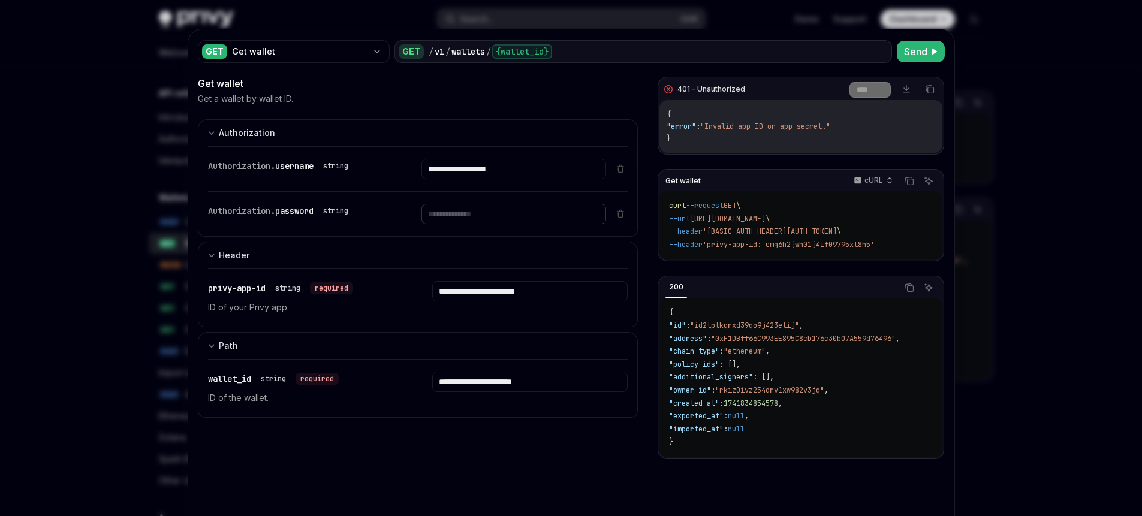
click at [524, 216] on input "Enter password" at bounding box center [513, 214] width 185 height 20
click at [910, 52] on span "Send" at bounding box center [915, 51] width 23 height 14
click at [911, 49] on span "Send" at bounding box center [915, 51] width 23 height 14
click at [483, 216] on input "***" at bounding box center [513, 214] width 185 height 20
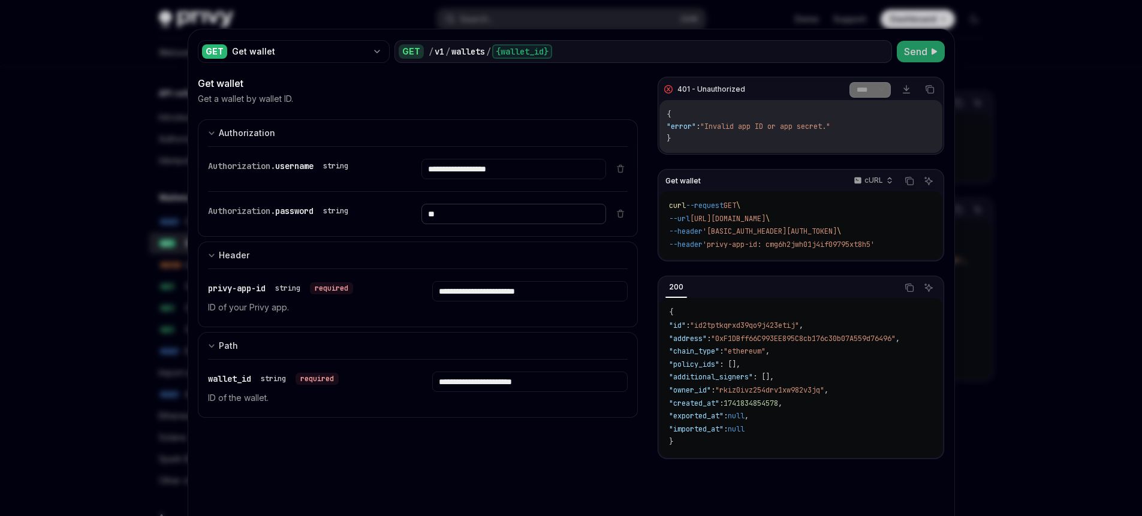
type input "*"
click at [525, 162] on input "**********" at bounding box center [513, 169] width 185 height 20
click at [530, 165] on input "**********" at bounding box center [513, 169] width 185 height 20
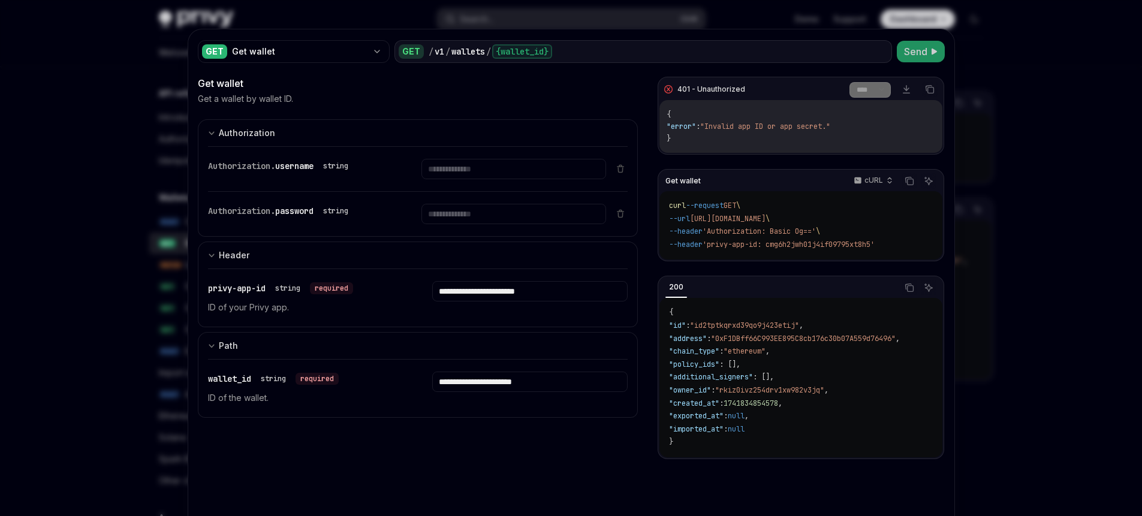
click at [912, 53] on span "Send" at bounding box center [915, 51] width 23 height 14
click at [908, 51] on span "Send" at bounding box center [915, 51] width 23 height 14
click at [816, 15] on div at bounding box center [571, 258] width 1142 height 516
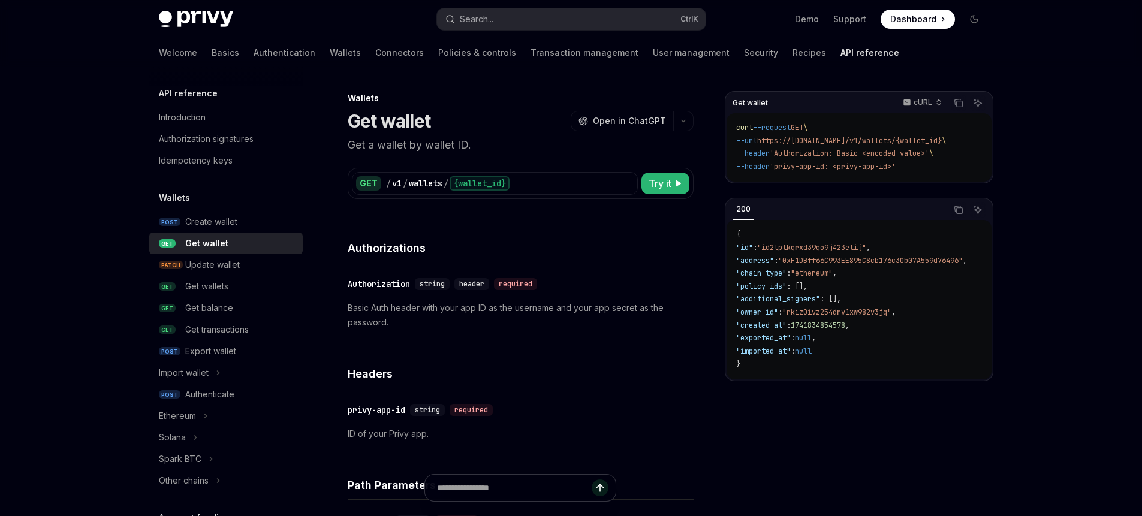
click at [769, 449] on div "Get wallet cURL Copy Ask AI curl --request GET \ --url https://[DOMAIN_NAME]/v1…" at bounding box center [858, 303] width 268 height 425
click at [253, 55] on link "Authentication" at bounding box center [284, 52] width 62 height 29
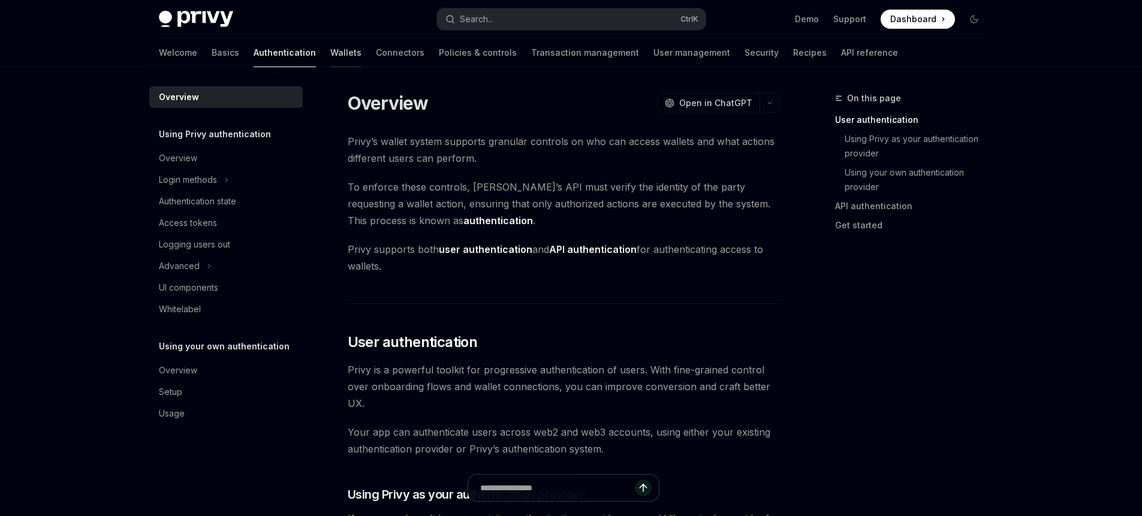
click at [330, 47] on link "Wallets" at bounding box center [345, 52] width 31 height 29
click at [330, 54] on link "Wallets" at bounding box center [345, 52] width 31 height 29
click at [330, 52] on link "Wallets" at bounding box center [345, 52] width 31 height 29
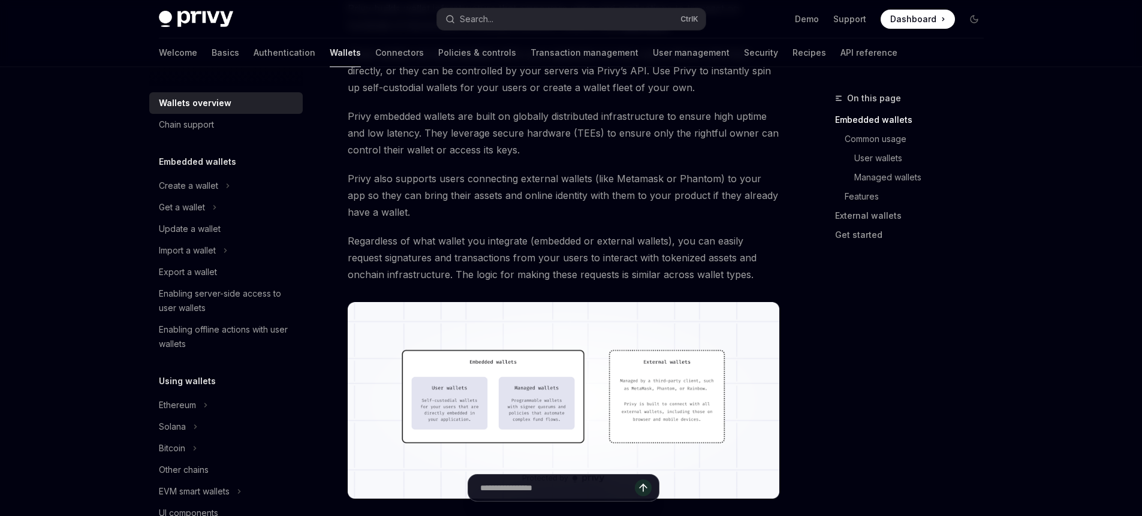
scroll to position [108, 0]
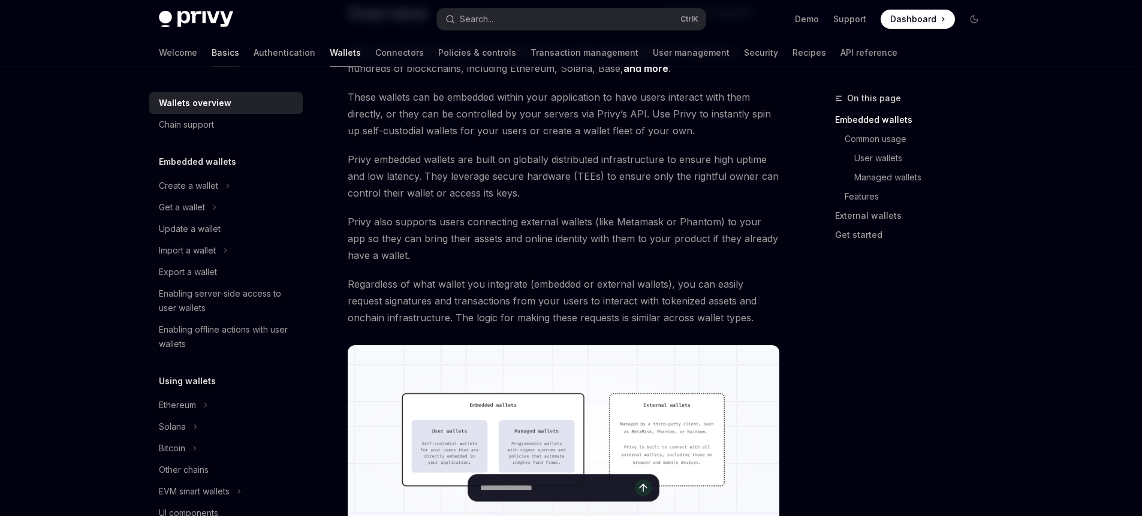
click at [212, 53] on link "Basics" at bounding box center [226, 52] width 28 height 29
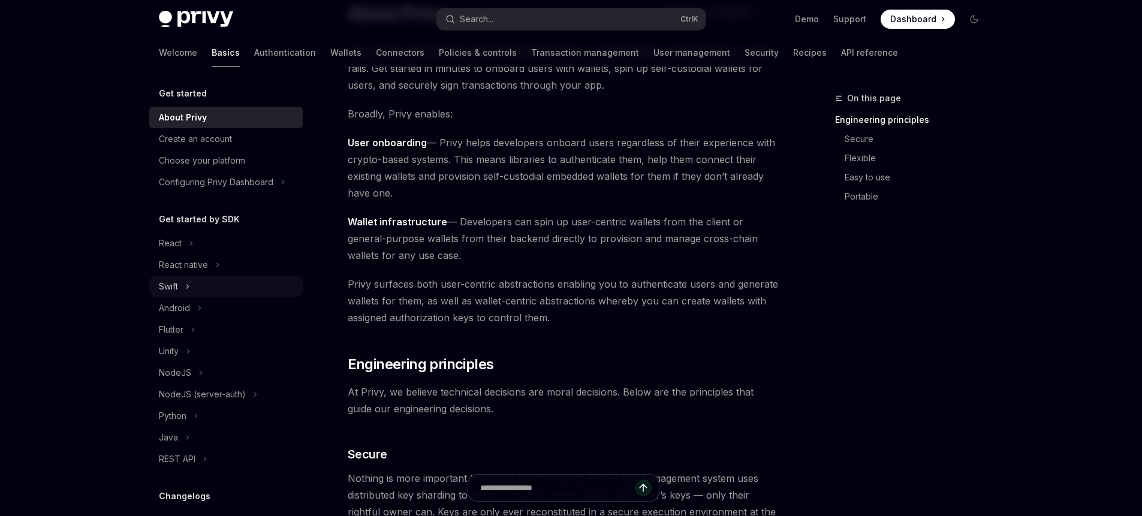
scroll to position [143, 0]
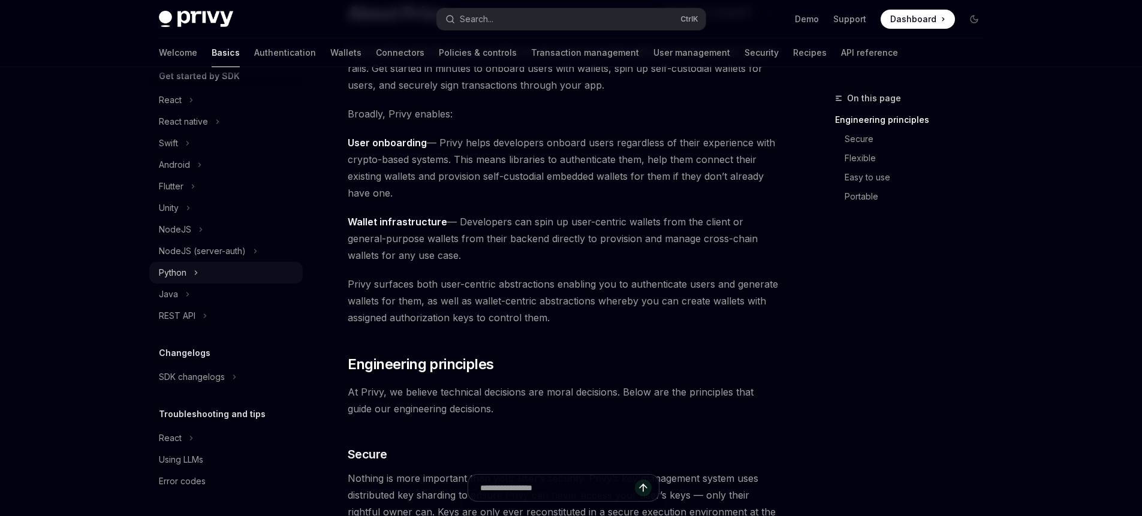
click at [201, 267] on button "Python" at bounding box center [225, 273] width 153 height 22
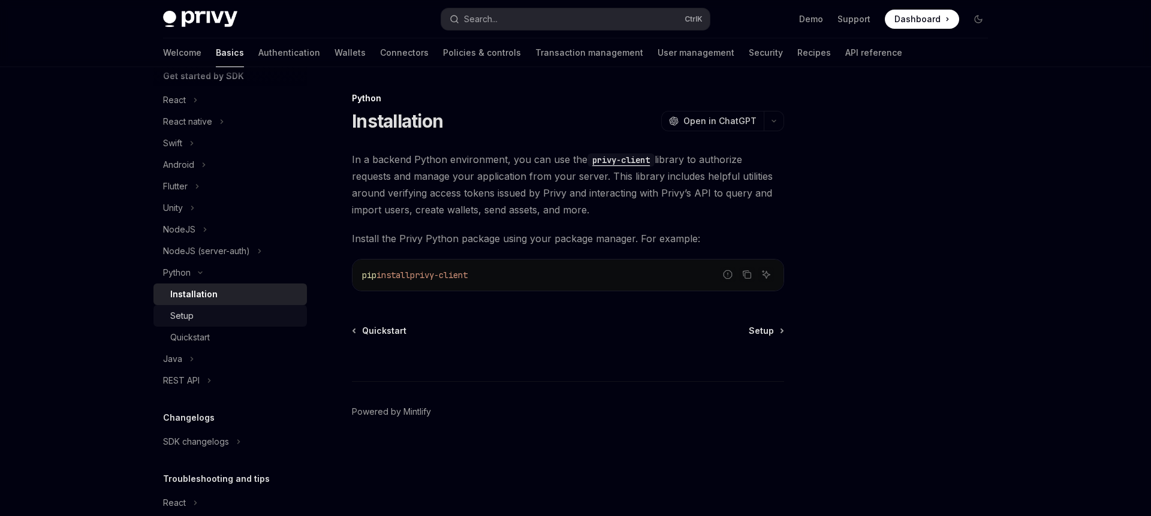
click at [189, 318] on div "Setup" at bounding box center [181, 316] width 23 height 14
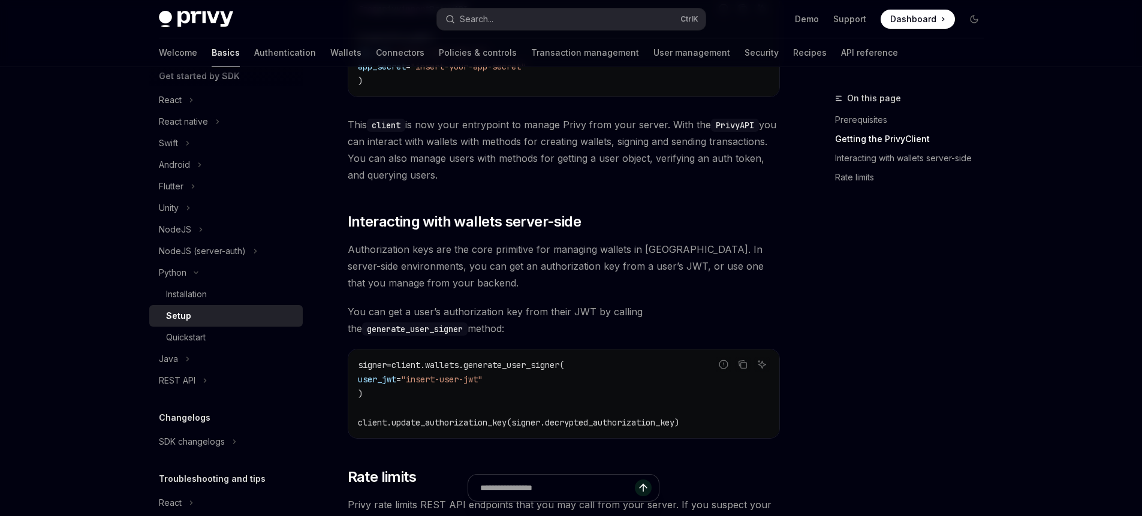
scroll to position [431, 0]
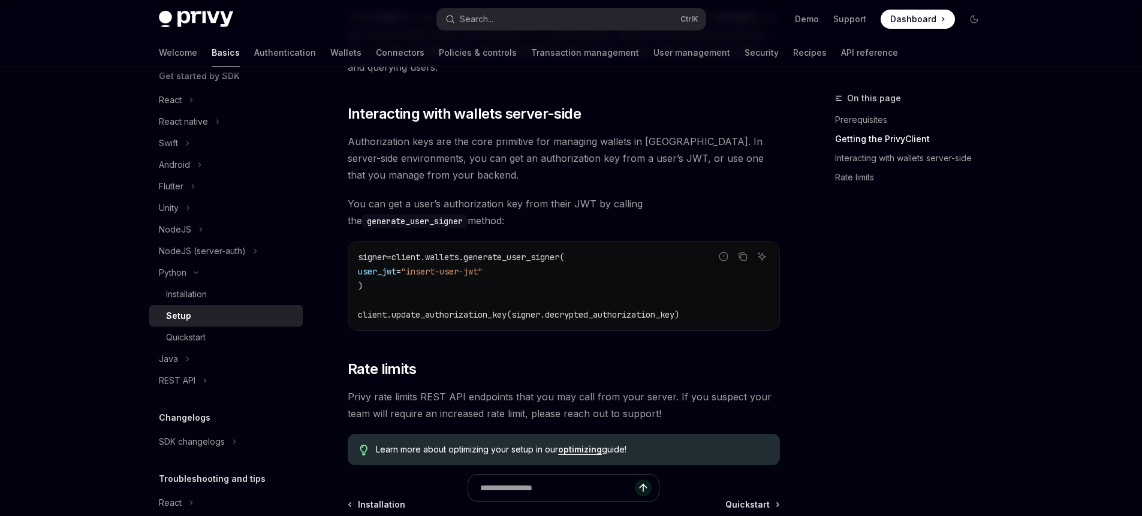
click at [624, 265] on code "signer = client.wallets.generate_user_signer( user_jwt = "insert-user-jwt" ) cl…" at bounding box center [564, 286] width 412 height 72
click at [919, 231] on div "On this page Prerequisites Getting the PrivyClient Interacting with wallets ser…" at bounding box center [902, 303] width 182 height 425
click at [1075, 17] on div at bounding box center [571, 33] width 1142 height 67
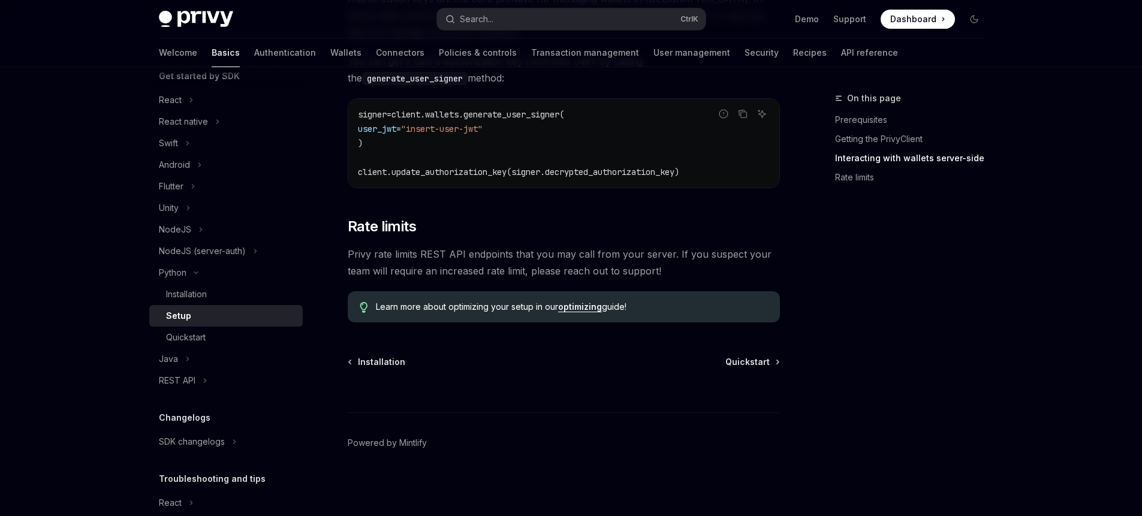
scroll to position [0, 0]
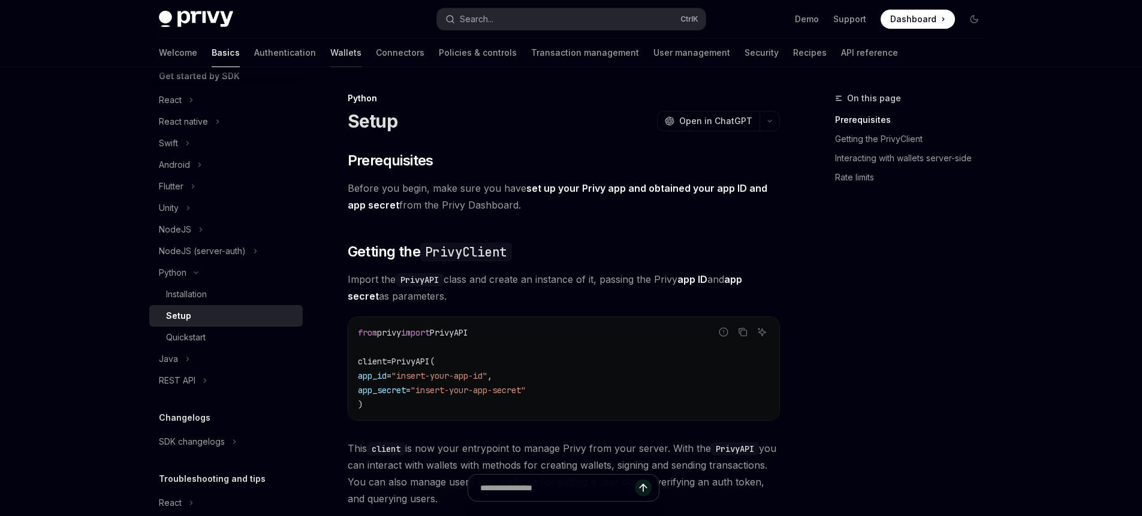
click at [330, 56] on link "Wallets" at bounding box center [345, 52] width 31 height 29
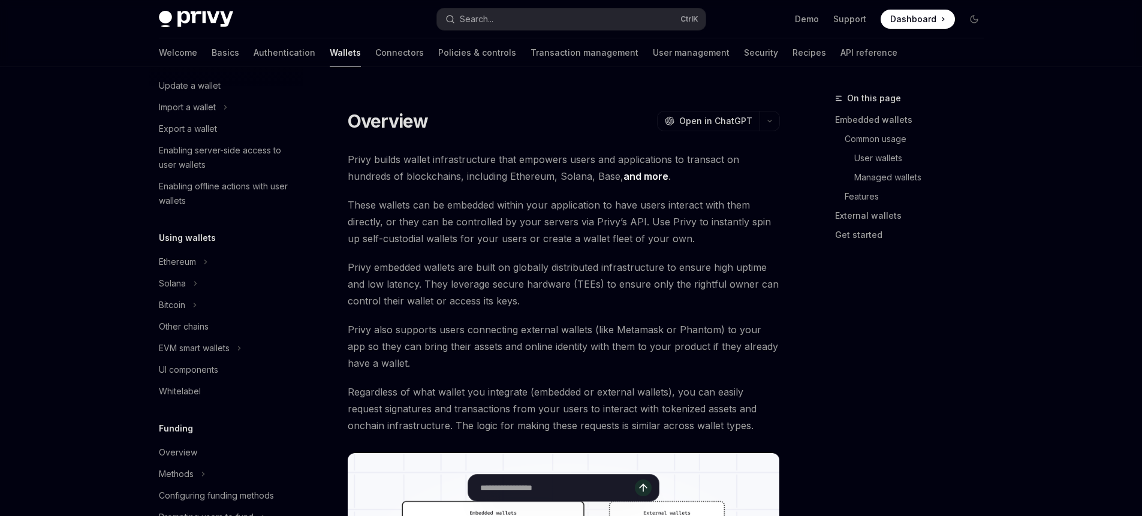
type textarea "*"
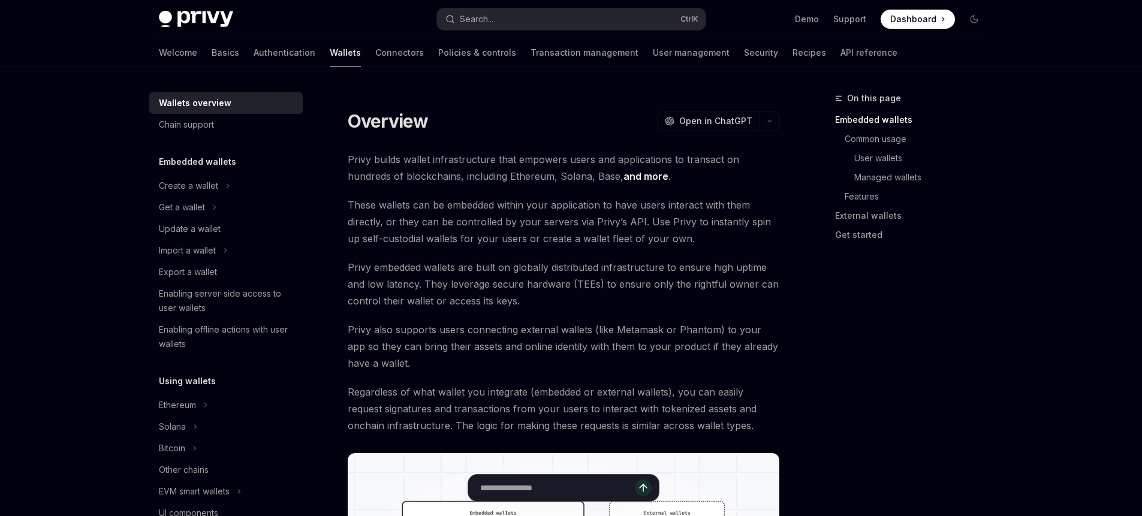
click at [820, 315] on div "On this page Embedded wallets Common usage User wallets Managed wallets Feature…" at bounding box center [902, 303] width 182 height 425
